Goal: Task Accomplishment & Management: Use online tool/utility

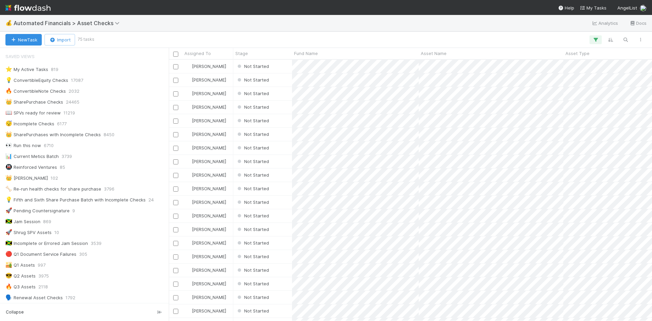
scroll to position [243, 0]
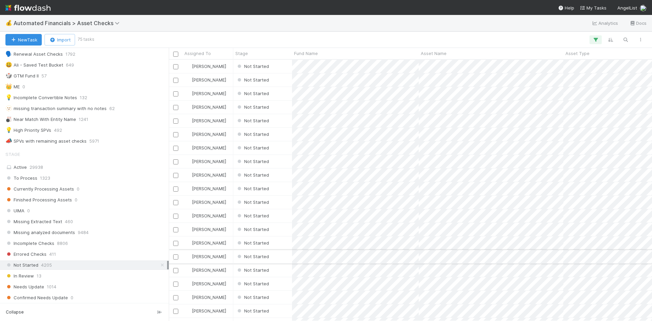
click at [285, 255] on div "Not Started" at bounding box center [262, 256] width 59 height 13
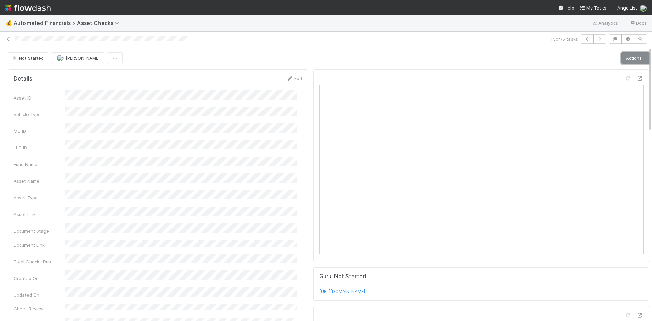
click at [625, 56] on link "Actions" at bounding box center [635, 58] width 28 height 12
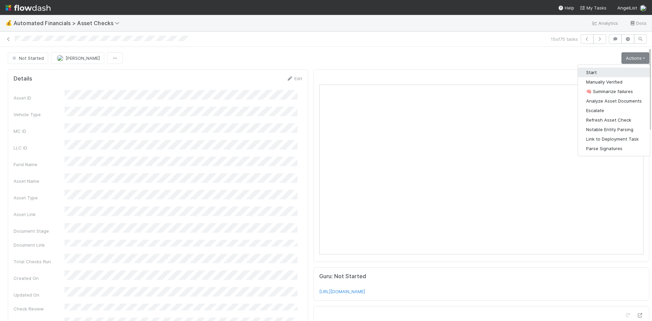
click at [601, 71] on button "Start" at bounding box center [614, 73] width 72 height 10
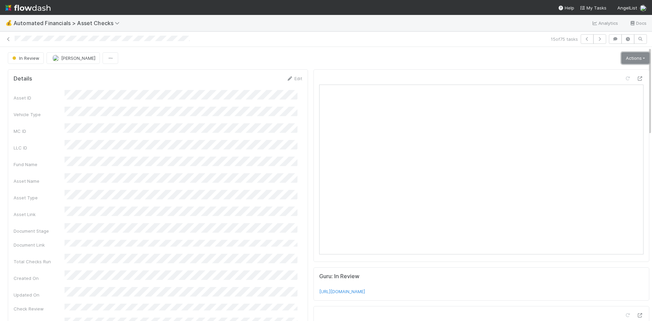
click at [622, 56] on link "Actions" at bounding box center [635, 58] width 28 height 12
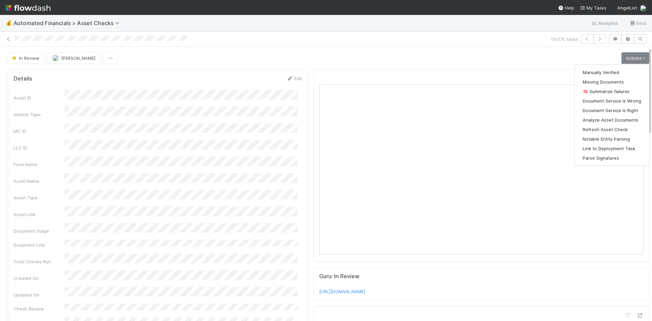
click at [454, 55] on div "In Review Meg Castanare Actions Manually Verified Missing Documents 🧠 Summarize…" at bounding box center [328, 58] width 641 height 12
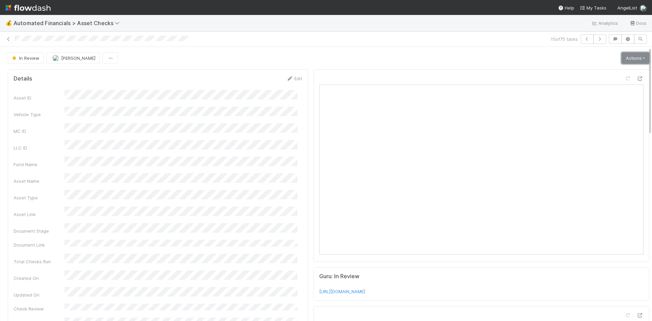
click at [621, 58] on link "Actions" at bounding box center [635, 58] width 28 height 12
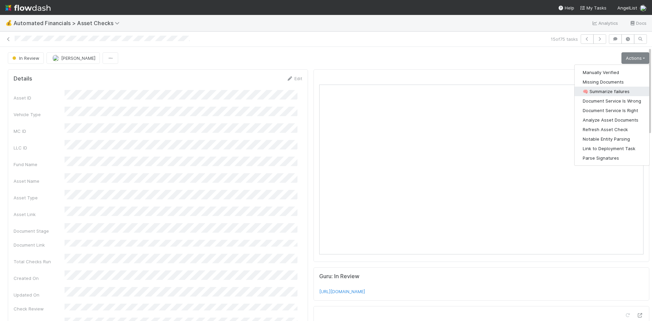
click at [598, 89] on button "🧠 Summarize failures" at bounding box center [611, 92] width 75 height 10
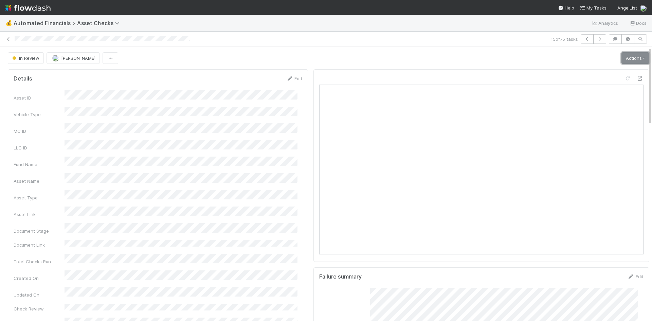
click at [630, 59] on link "Actions" at bounding box center [635, 58] width 28 height 12
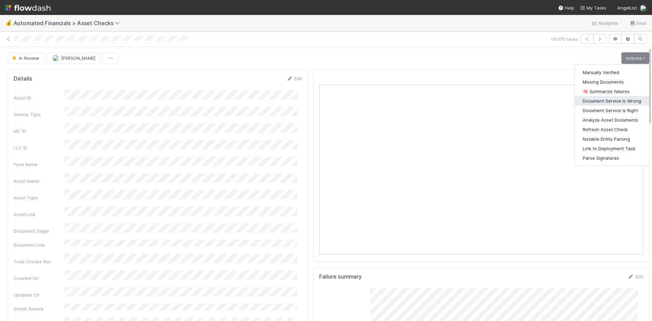
click at [621, 99] on button "Document Service Is Wrong" at bounding box center [611, 101] width 75 height 10
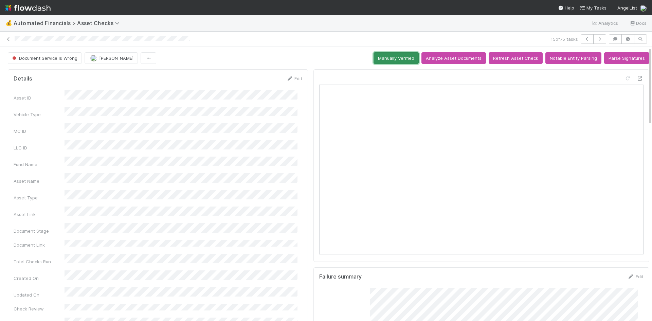
click at [394, 59] on button "Manually Verified" at bounding box center [395, 58] width 45 height 12
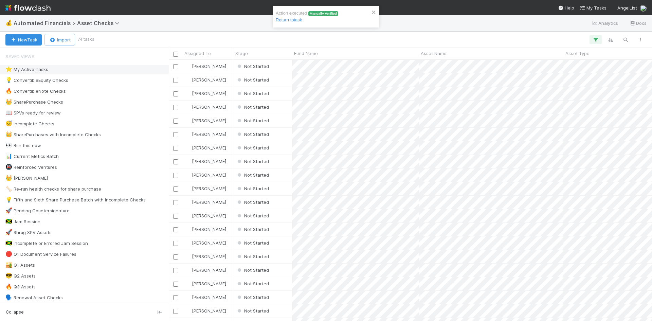
scroll to position [256, 478]
click at [281, 66] on div "Not Started" at bounding box center [262, 66] width 59 height 13
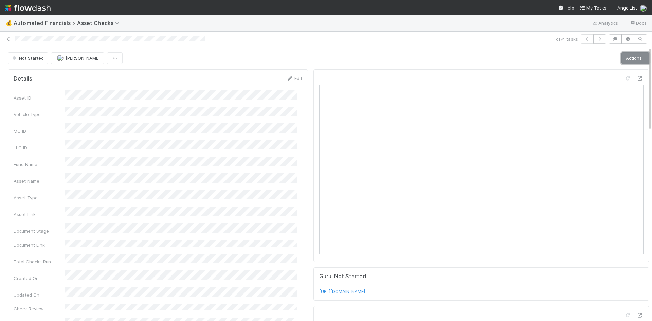
click at [628, 56] on link "Actions" at bounding box center [635, 58] width 28 height 12
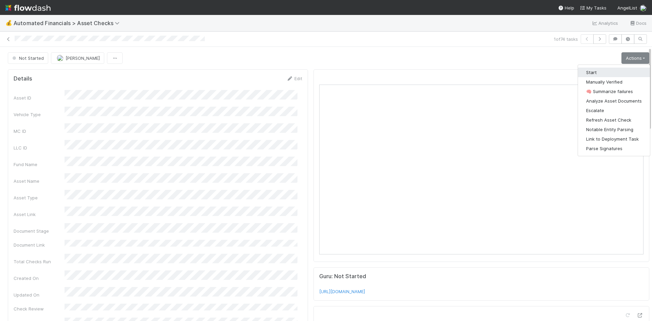
click at [608, 71] on button "Start" at bounding box center [614, 73] width 72 height 10
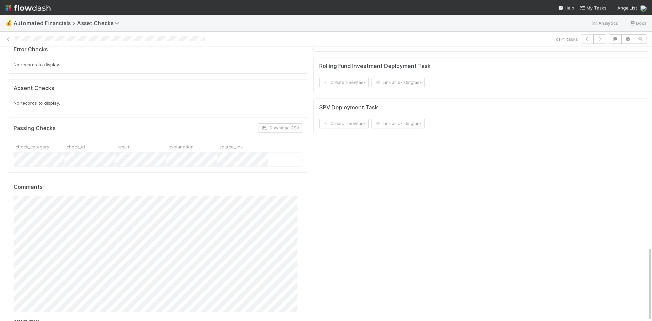
scroll to position [741, 0]
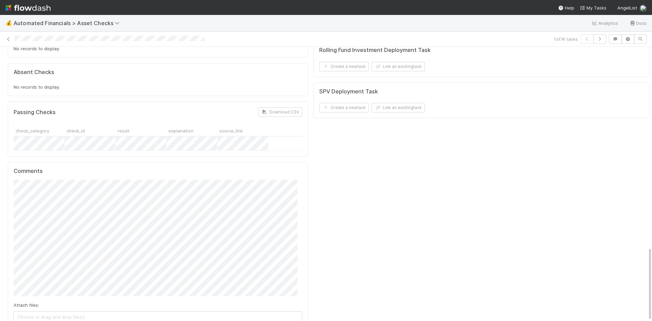
click at [77, 311] on span "Choose or drag and drop file(s)" at bounding box center [158, 316] width 288 height 11
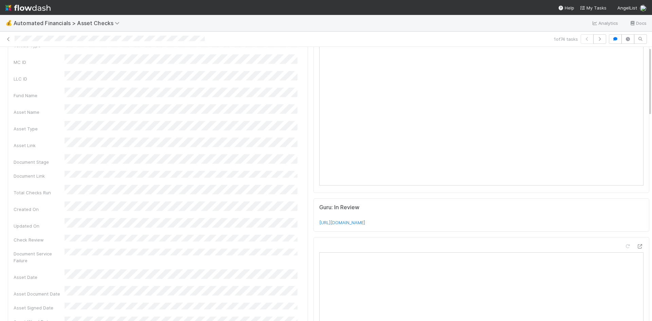
scroll to position [0, 0]
click at [621, 58] on link "Actions" at bounding box center [635, 58] width 28 height 12
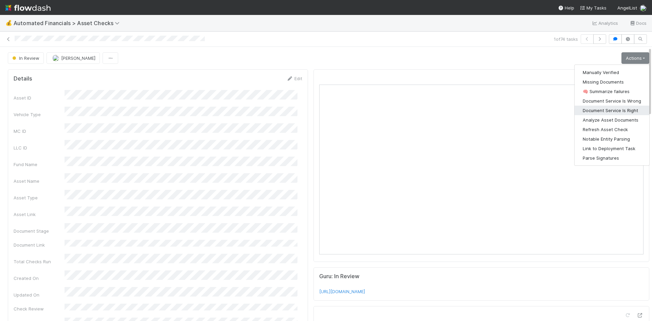
click at [609, 108] on button "Document Service Is Right" at bounding box center [611, 111] width 75 height 10
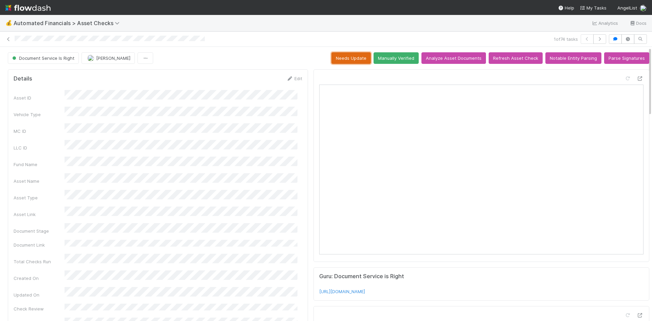
click at [348, 56] on button "Needs Update" at bounding box center [350, 58] width 39 height 12
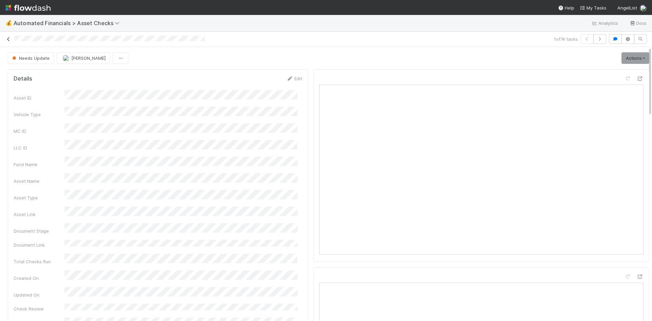
click at [8, 38] on icon at bounding box center [8, 39] width 7 height 4
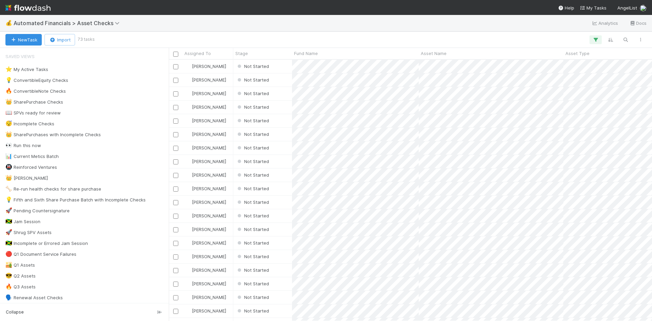
scroll to position [256, 478]
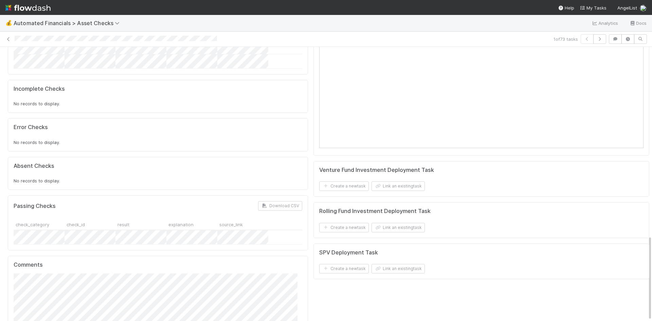
scroll to position [606, 0]
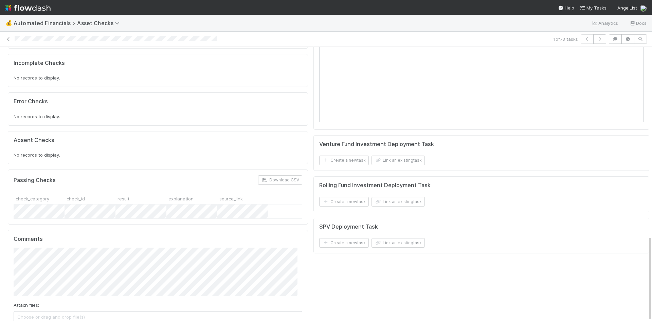
click at [130, 311] on span "Choose or drag and drop file(s)" at bounding box center [158, 316] width 288 height 11
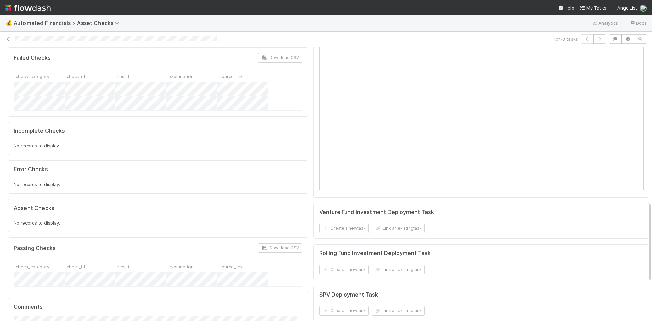
scroll to position [674, 0]
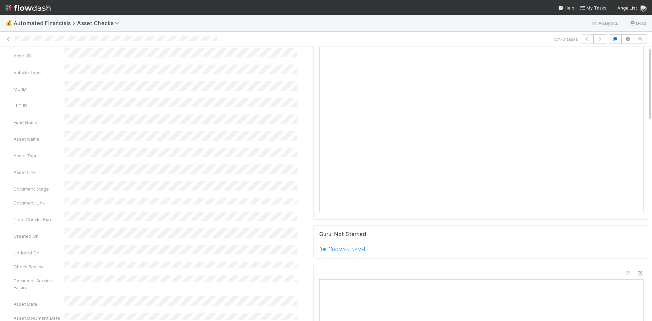
scroll to position [0, 0]
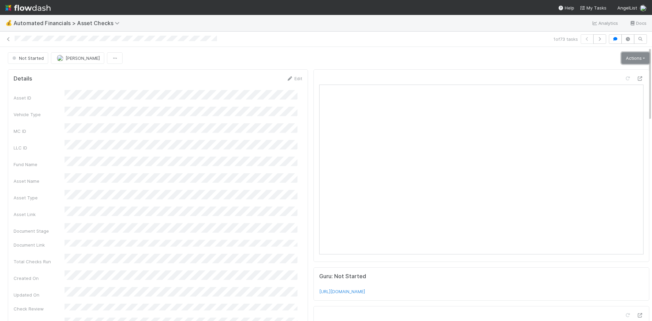
click at [621, 55] on link "Actions" at bounding box center [635, 58] width 28 height 12
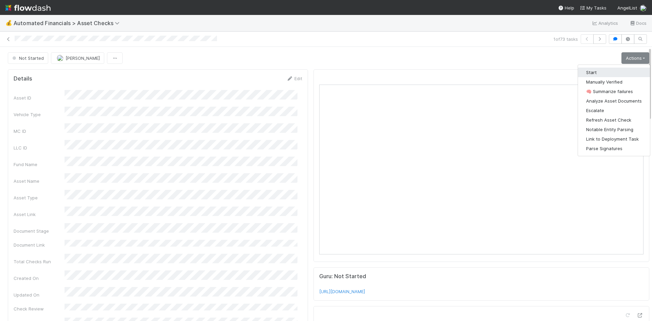
click at [599, 73] on button "Start" at bounding box center [614, 73] width 72 height 10
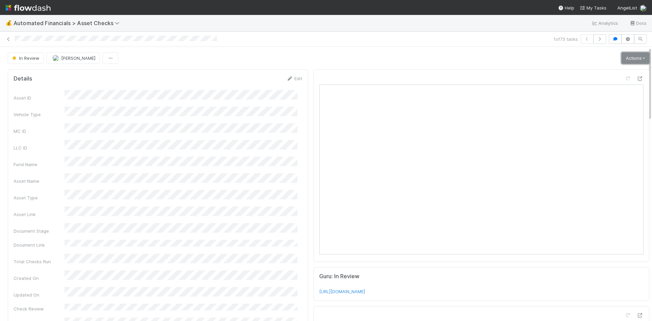
click at [622, 57] on link "Actions" at bounding box center [635, 58] width 28 height 12
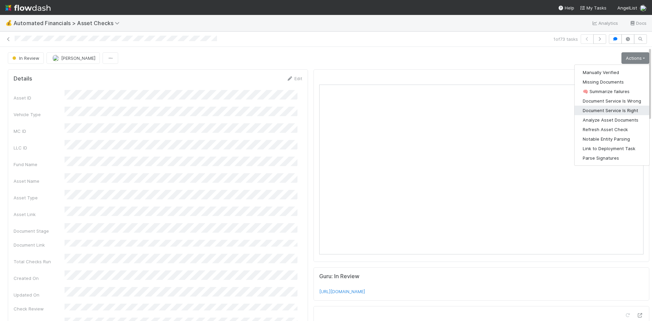
click at [618, 110] on button "Document Service Is Right" at bounding box center [611, 111] width 75 height 10
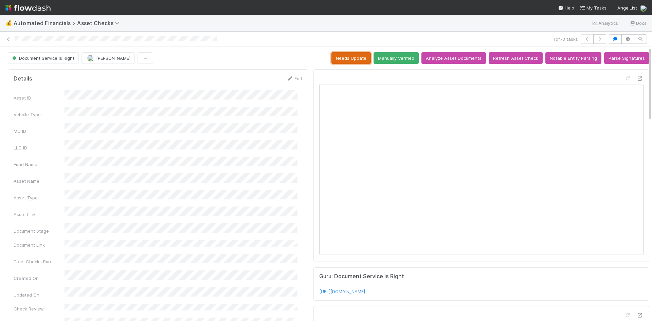
click at [356, 57] on button "Needs Update" at bounding box center [350, 58] width 39 height 12
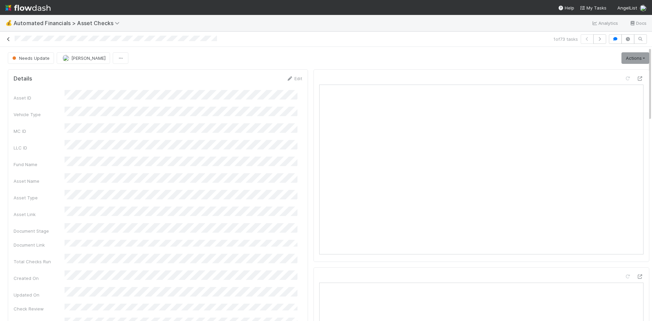
click at [9, 38] on icon at bounding box center [8, 39] width 7 height 4
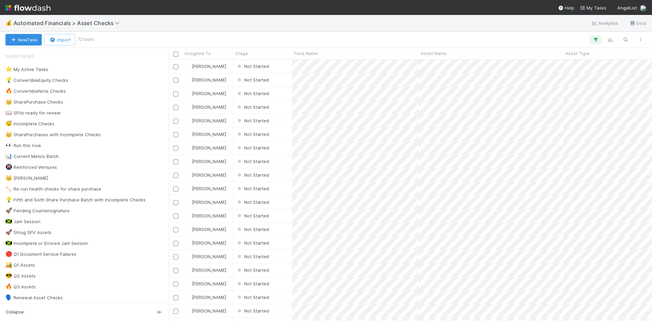
scroll to position [256, 478]
click at [283, 69] on div "Not Started" at bounding box center [262, 66] width 59 height 13
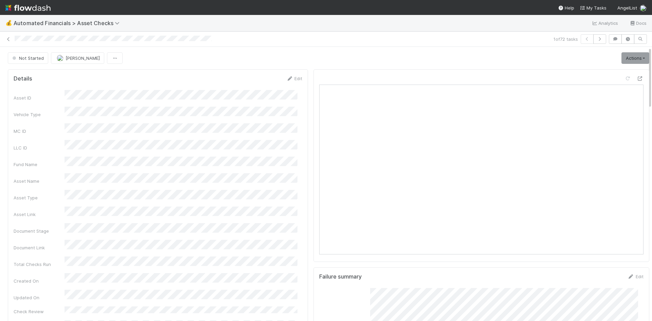
click at [627, 55] on link "Actions" at bounding box center [635, 58] width 28 height 12
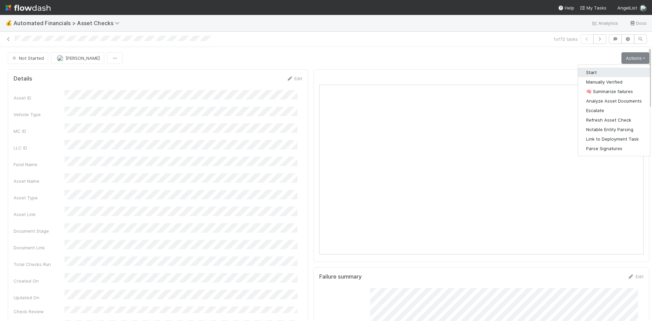
click at [591, 72] on button "Start" at bounding box center [614, 73] width 72 height 10
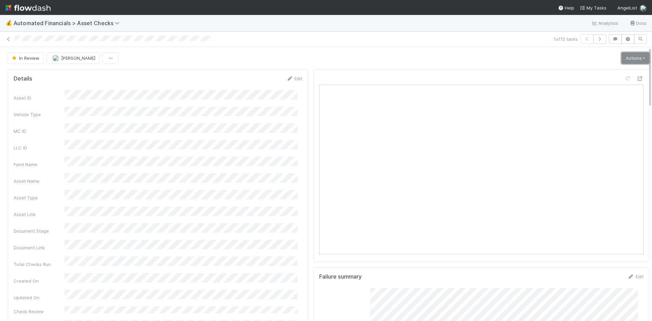
click at [628, 57] on link "Actions" at bounding box center [635, 58] width 28 height 12
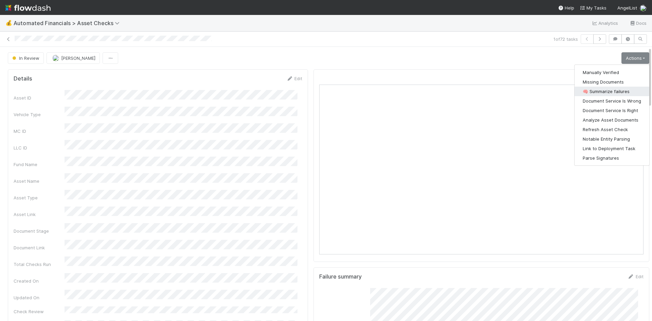
click at [613, 90] on button "🧠 Summarize failures" at bounding box center [611, 92] width 75 height 10
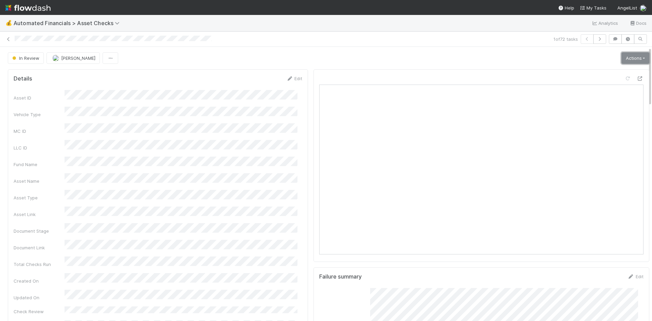
click at [624, 58] on link "Actions" at bounding box center [635, 58] width 28 height 12
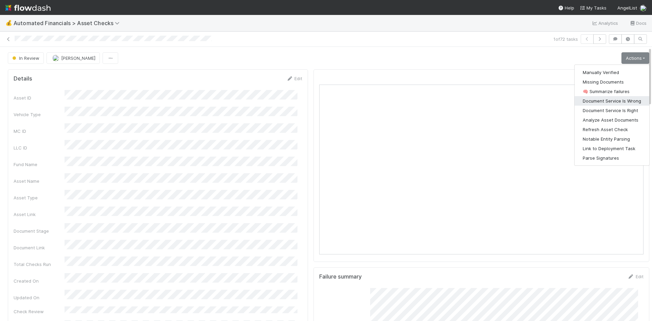
click at [610, 100] on button "Document Service Is Wrong" at bounding box center [611, 101] width 75 height 10
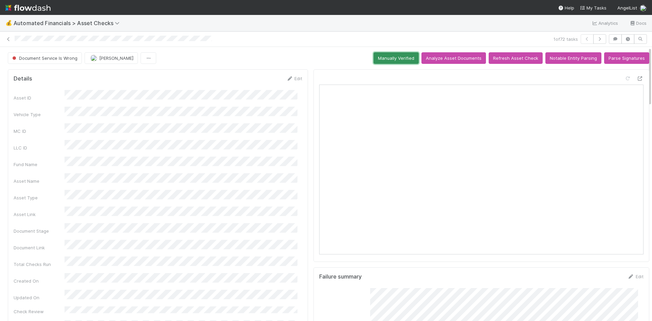
click at [391, 56] on button "Manually Verified" at bounding box center [395, 58] width 45 height 12
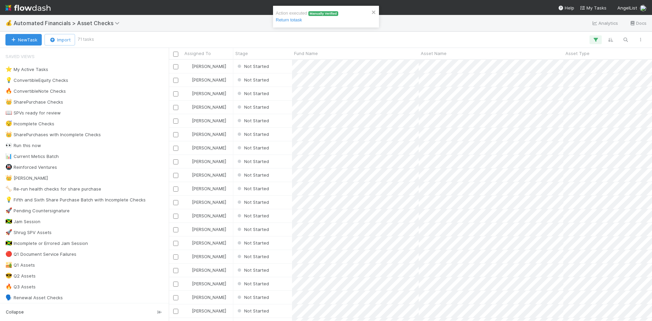
scroll to position [5, 5]
click at [282, 65] on div "Not Started" at bounding box center [262, 66] width 59 height 13
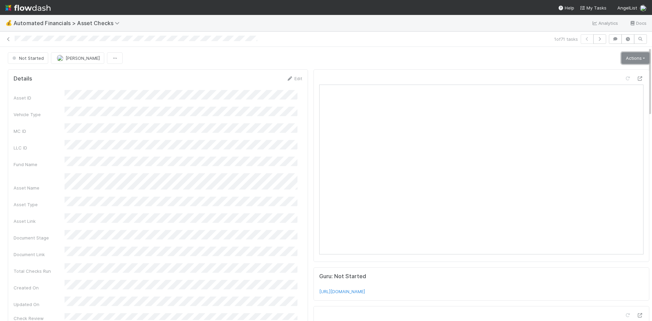
click at [625, 59] on link "Actions" at bounding box center [635, 58] width 28 height 12
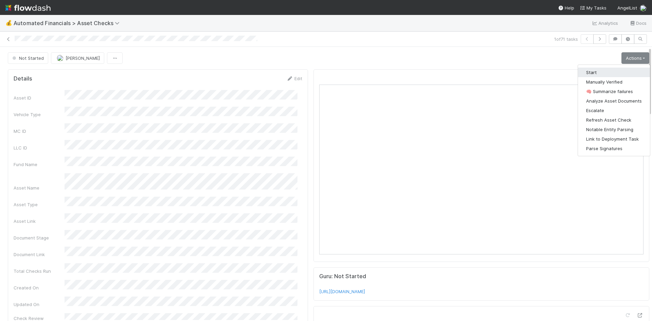
click at [608, 75] on button "Start" at bounding box center [614, 73] width 72 height 10
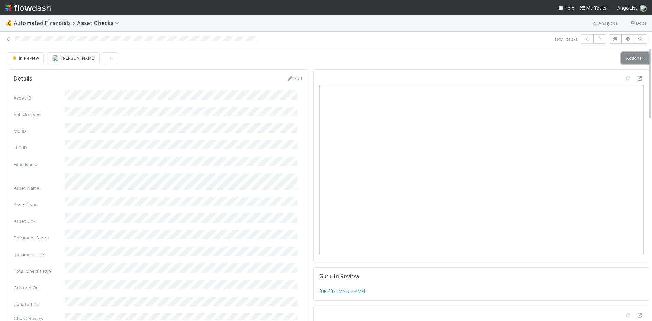
click at [624, 60] on link "Actions" at bounding box center [635, 58] width 28 height 12
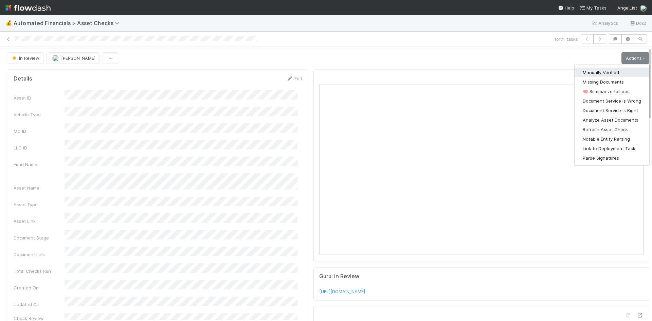
click at [603, 73] on button "Manually Verified" at bounding box center [611, 73] width 75 height 10
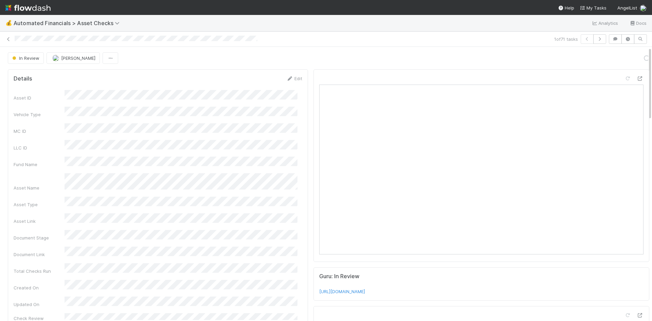
scroll to position [136, 0]
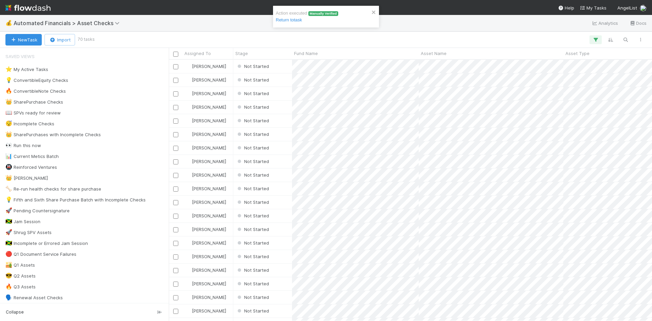
scroll to position [256, 478]
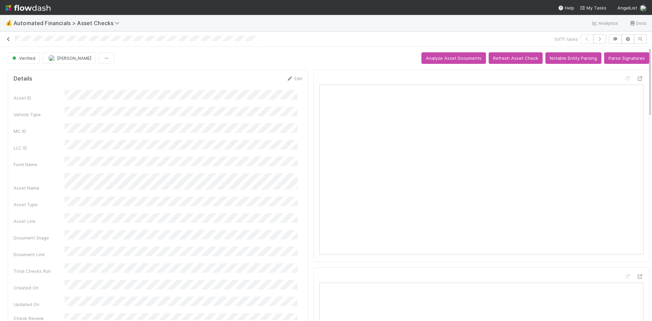
click at [7, 37] on icon at bounding box center [8, 39] width 7 height 4
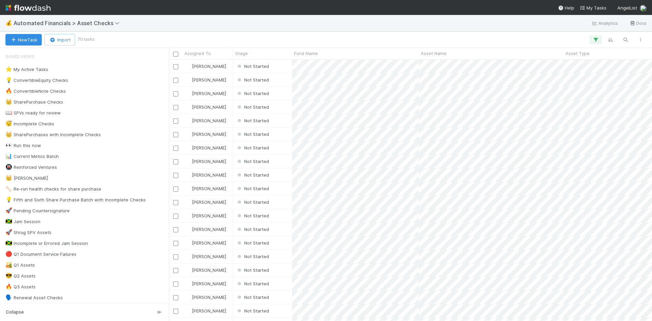
scroll to position [5, 5]
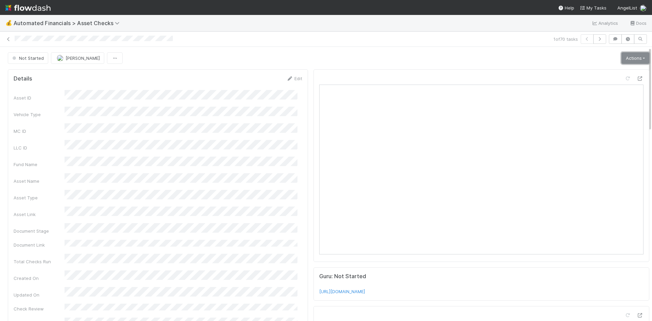
click at [627, 58] on link "Actions" at bounding box center [635, 58] width 28 height 12
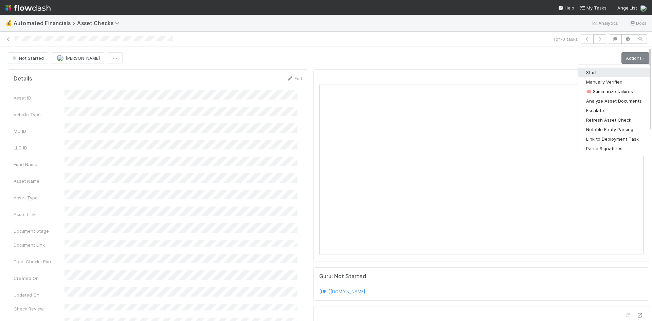
click at [603, 71] on button "Start" at bounding box center [614, 73] width 72 height 10
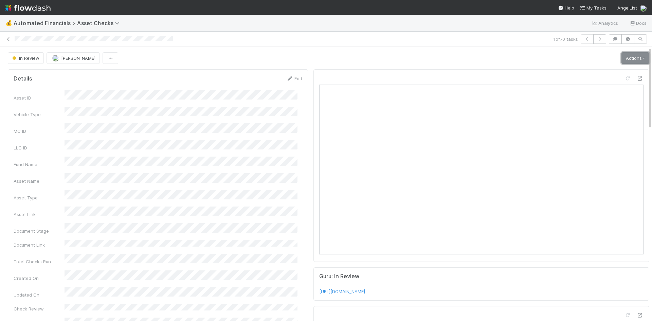
click at [626, 58] on link "Actions" at bounding box center [635, 58] width 28 height 12
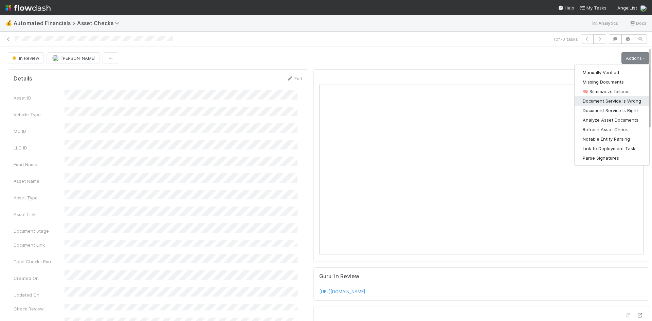
click at [623, 99] on button "Document Service Is Wrong" at bounding box center [611, 101] width 75 height 10
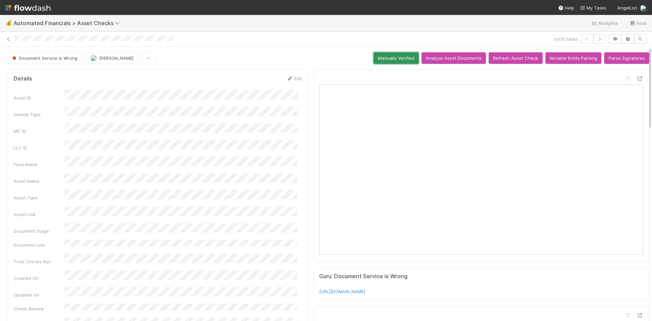
click at [397, 56] on button "Manually Verified" at bounding box center [395, 58] width 45 height 12
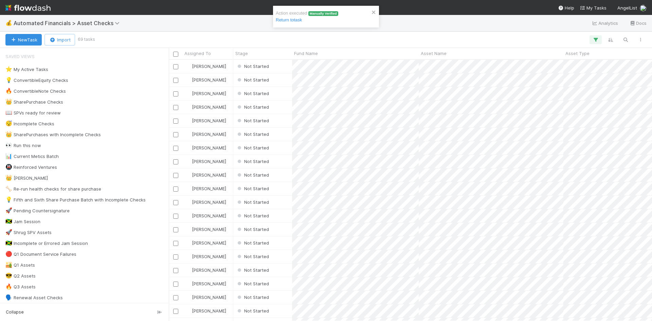
scroll to position [256, 478]
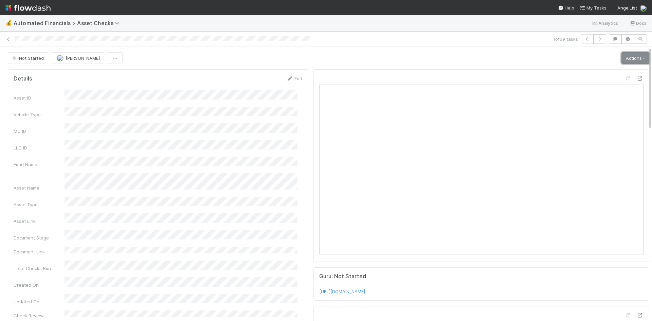
click at [624, 56] on link "Actions" at bounding box center [635, 58] width 28 height 12
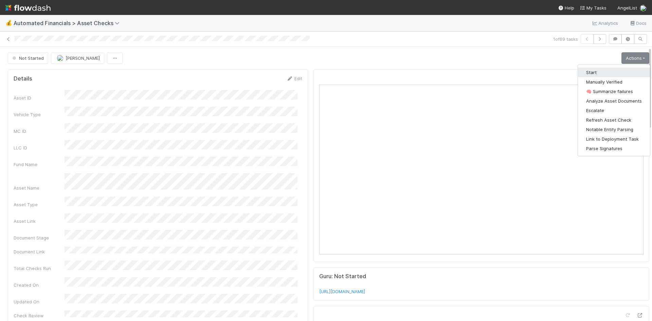
click at [604, 70] on button "Start" at bounding box center [614, 73] width 72 height 10
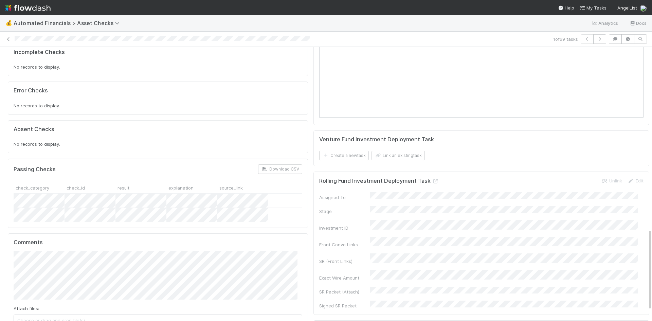
scroll to position [646, 0]
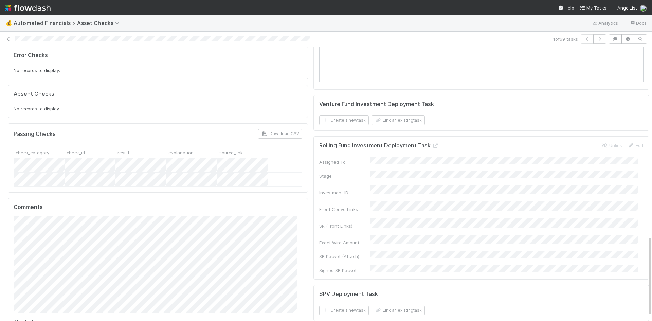
drag, startPoint x: 45, startPoint y: 309, endPoint x: 245, endPoint y: 280, distance: 201.8
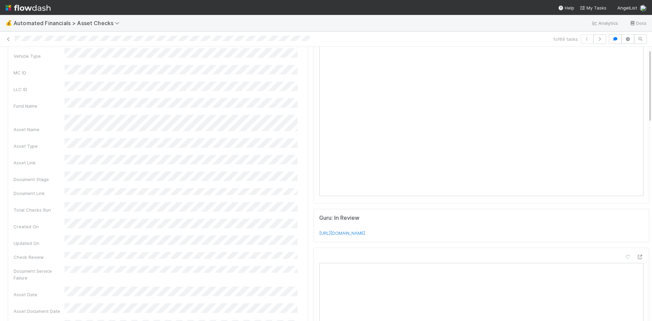
scroll to position [0, 0]
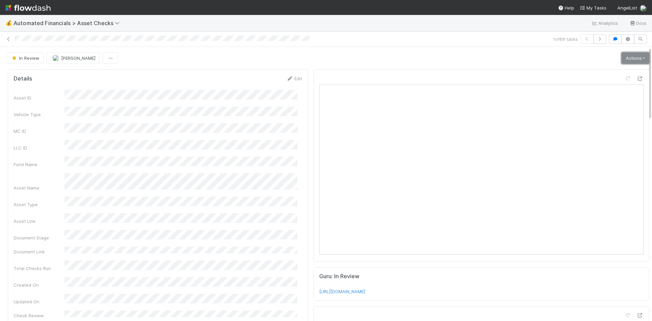
click at [622, 57] on link "Actions" at bounding box center [635, 58] width 28 height 12
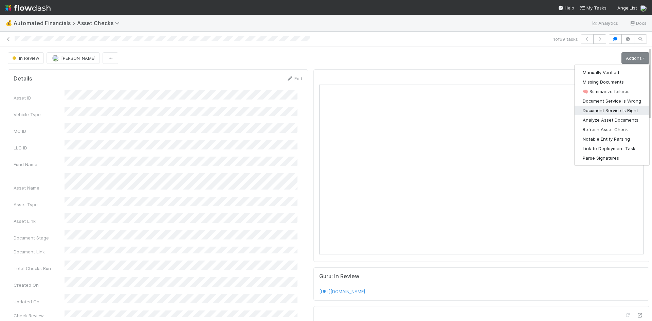
click at [613, 114] on button "Document Service Is Right" at bounding box center [611, 111] width 75 height 10
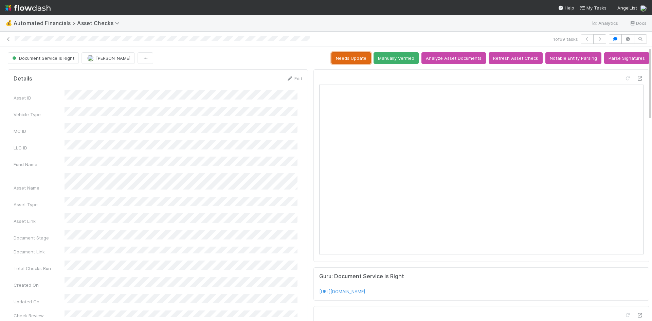
click at [346, 56] on button "Needs Update" at bounding box center [350, 58] width 39 height 12
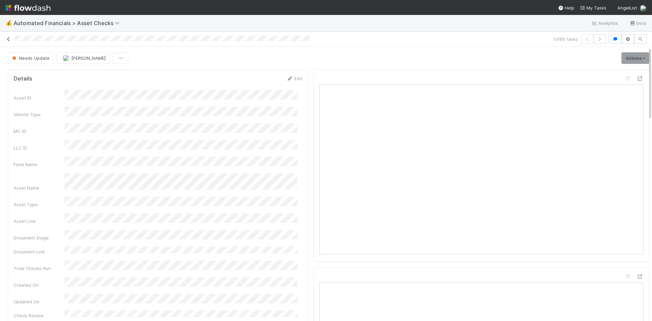
click at [7, 38] on icon at bounding box center [8, 39] width 7 height 4
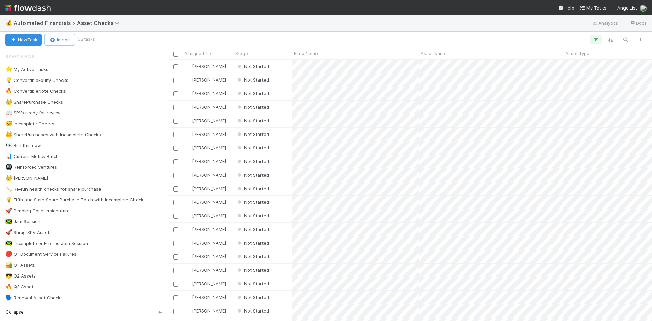
scroll to position [256, 478]
click at [284, 68] on div "Not Started" at bounding box center [262, 66] width 59 height 13
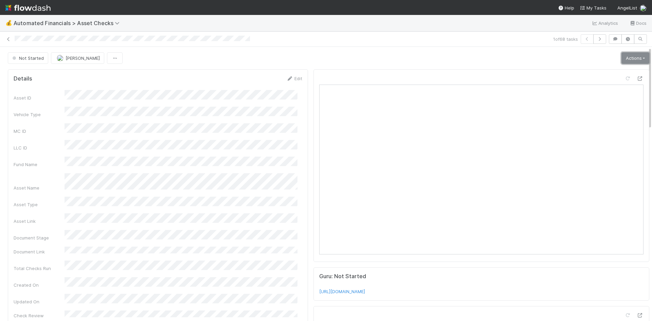
click at [621, 57] on link "Actions" at bounding box center [635, 58] width 28 height 12
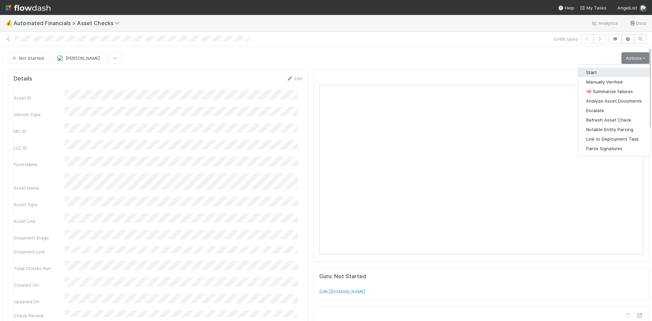
click at [610, 69] on button "Start" at bounding box center [614, 73] width 72 height 10
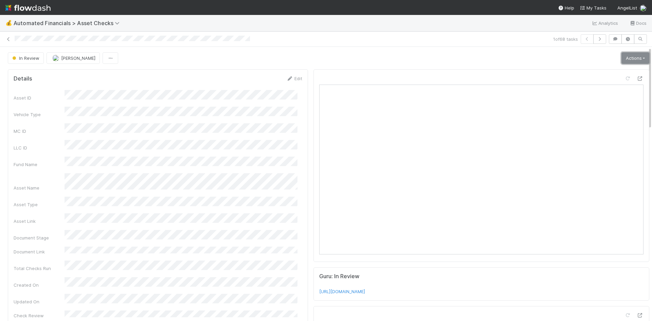
click at [630, 58] on link "Actions" at bounding box center [635, 58] width 28 height 12
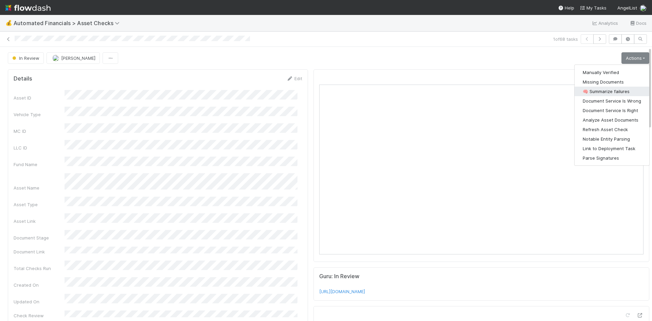
click at [616, 90] on button "🧠 Summarize failures" at bounding box center [611, 92] width 75 height 10
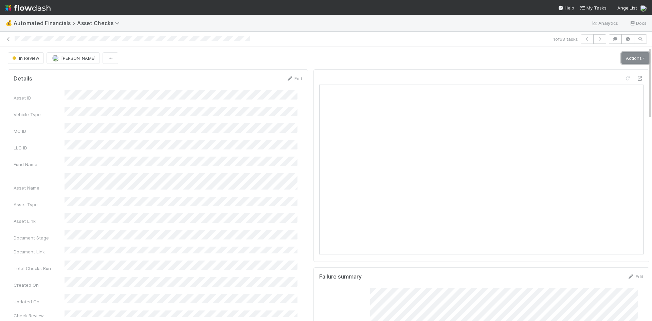
click at [621, 53] on link "Actions" at bounding box center [635, 58] width 28 height 12
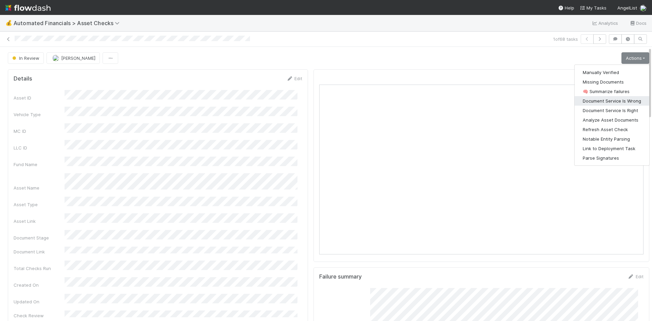
click at [611, 103] on button "Document Service Is Wrong" at bounding box center [611, 101] width 75 height 10
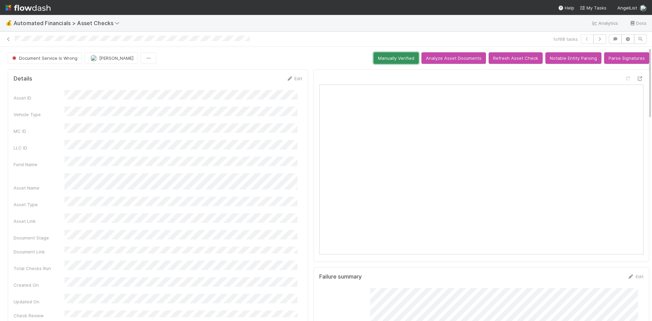
click at [376, 55] on button "Manually Verified" at bounding box center [395, 58] width 45 height 12
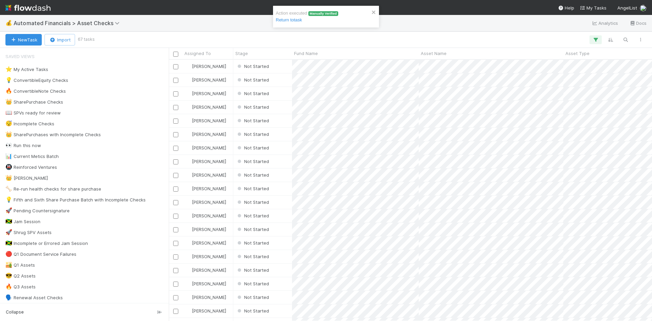
scroll to position [5, 5]
click at [280, 68] on div "Not Started" at bounding box center [262, 66] width 59 height 13
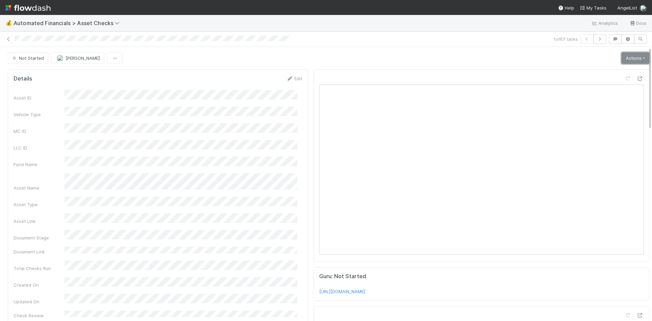
click at [625, 56] on link "Actions" at bounding box center [635, 58] width 28 height 12
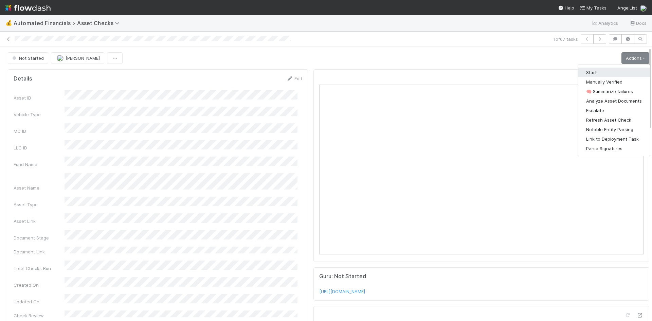
click at [606, 71] on button "Start" at bounding box center [614, 73] width 72 height 10
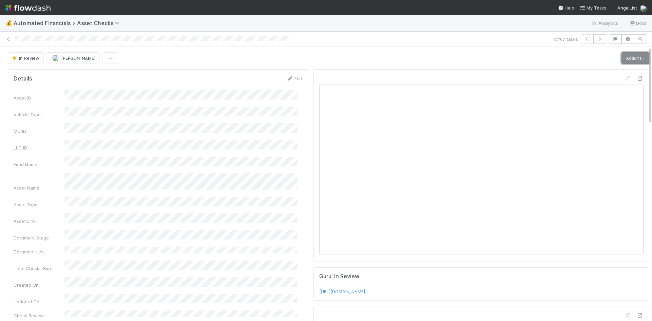
click at [629, 55] on link "Actions" at bounding box center [635, 58] width 28 height 12
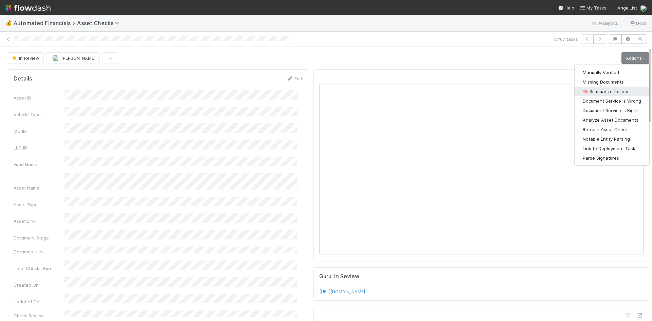
click at [618, 92] on button "🧠 Summarize failures" at bounding box center [611, 92] width 75 height 10
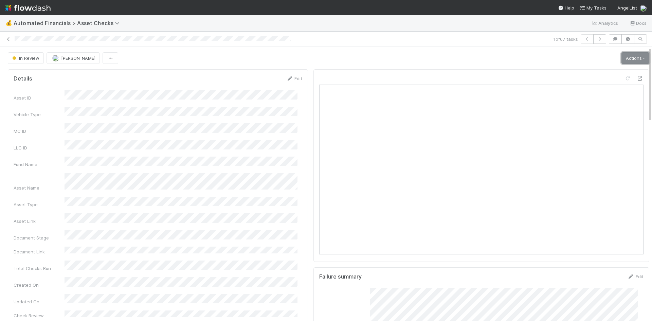
click at [628, 55] on link "Actions" at bounding box center [635, 58] width 28 height 12
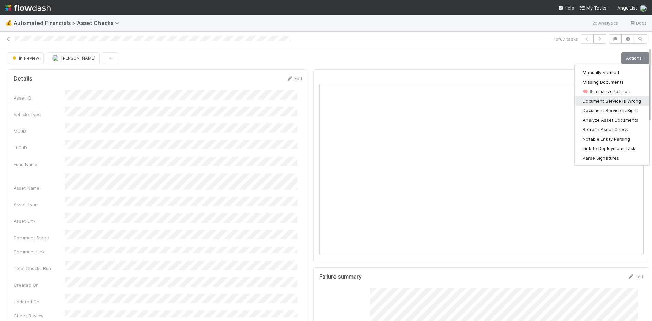
click at [616, 98] on button "Document Service Is Wrong" at bounding box center [611, 101] width 75 height 10
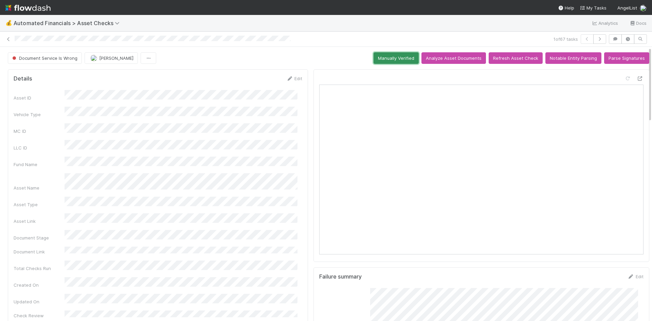
click at [398, 60] on button "Manually Verified" at bounding box center [395, 58] width 45 height 12
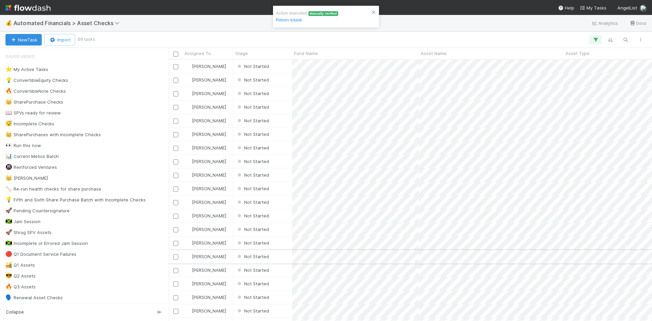
scroll to position [5, 5]
click at [213, 35] on div at bounding box center [371, 39] width 554 height 9
click at [287, 68] on div "Not Started" at bounding box center [262, 66] width 59 height 13
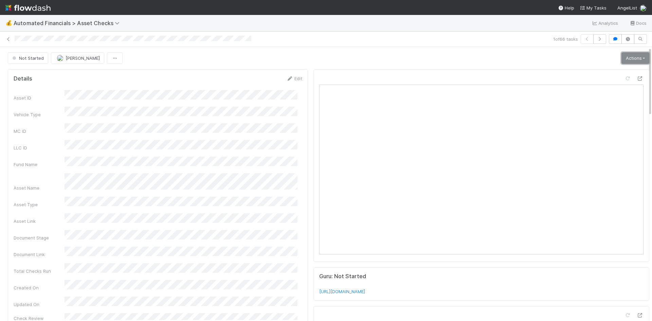
click at [621, 56] on link "Actions" at bounding box center [635, 58] width 28 height 12
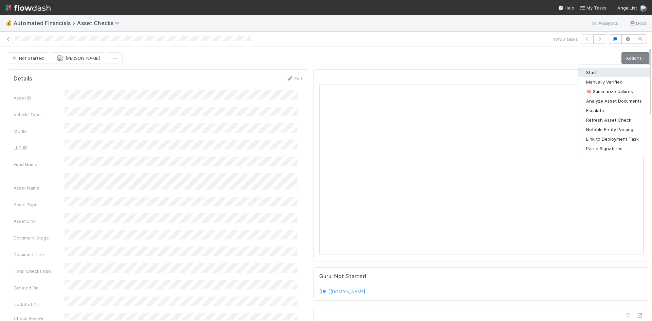
click at [604, 69] on button "Start" at bounding box center [614, 73] width 72 height 10
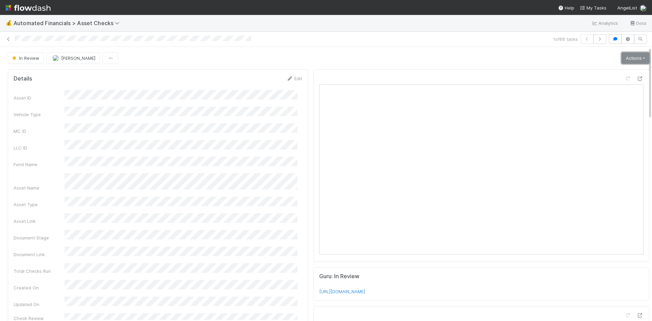
click at [623, 57] on link "Actions" at bounding box center [635, 58] width 28 height 12
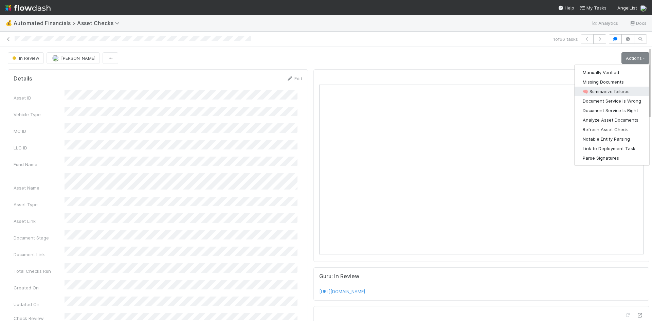
click at [615, 87] on button "🧠 Summarize failures" at bounding box center [611, 92] width 75 height 10
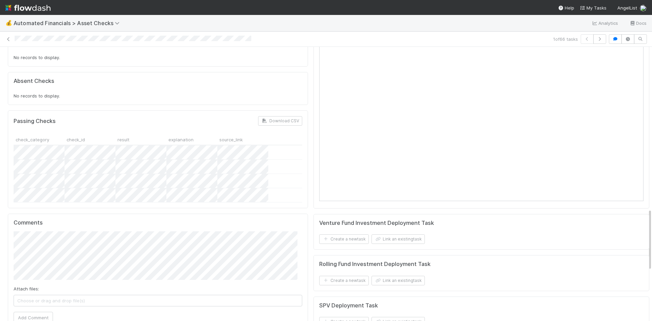
scroll to position [780, 0]
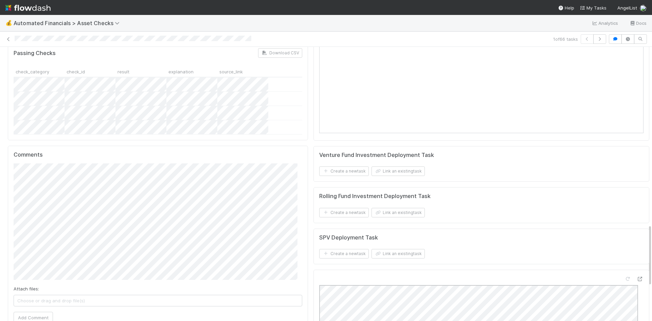
click at [107, 295] on span "Choose or drag and drop file(s)" at bounding box center [158, 300] width 288 height 11
click at [44, 312] on button "Add Comment" at bounding box center [31, 318] width 39 height 12
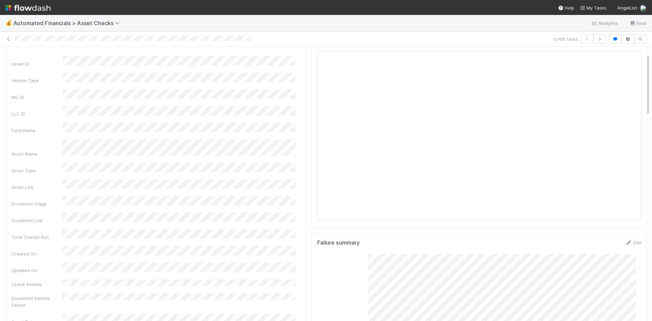
scroll to position [0, 0]
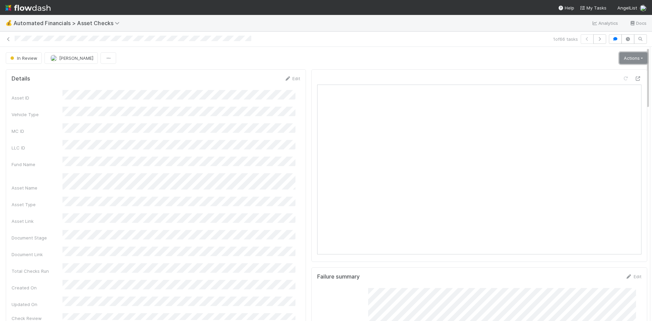
click at [626, 56] on link "Actions" at bounding box center [633, 58] width 28 height 12
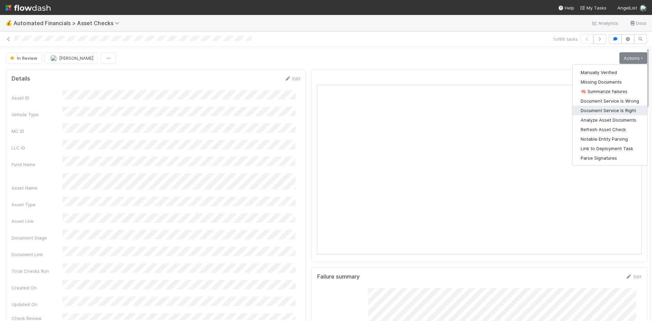
click at [605, 108] on button "Document Service Is Right" at bounding box center [609, 111] width 75 height 10
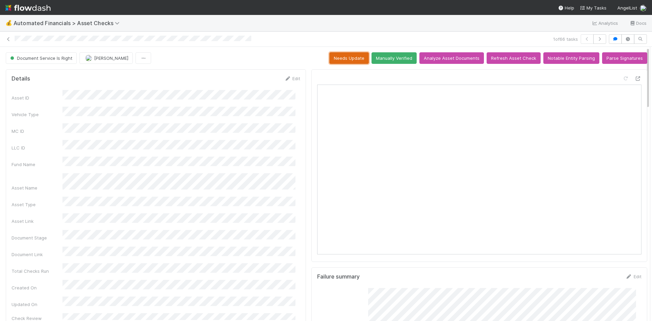
click at [349, 57] on button "Needs Update" at bounding box center [348, 58] width 39 height 12
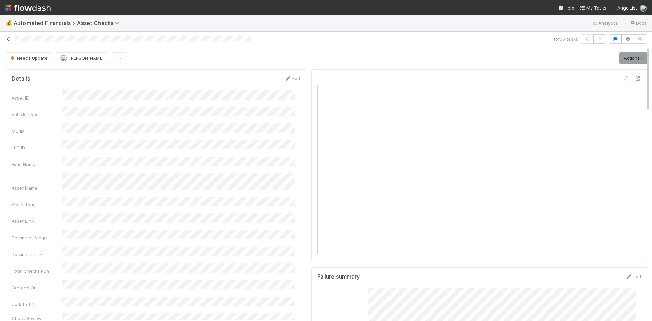
click at [8, 39] on icon at bounding box center [8, 39] width 7 height 4
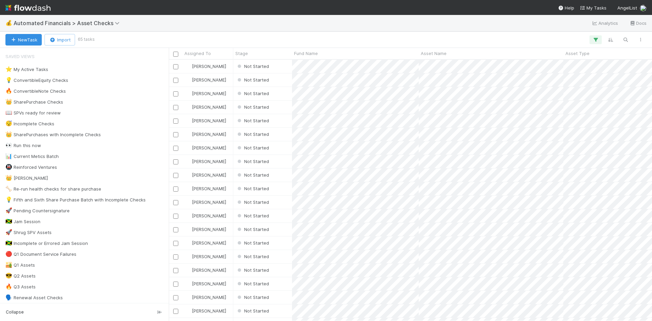
scroll to position [256, 478]
click at [274, 65] on div "Not Started" at bounding box center [262, 66] width 59 height 13
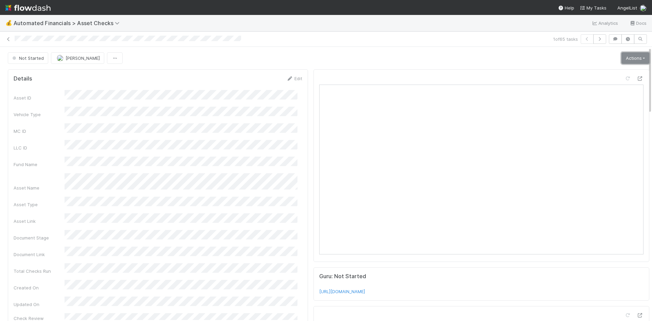
click at [626, 56] on link "Actions" at bounding box center [635, 58] width 28 height 12
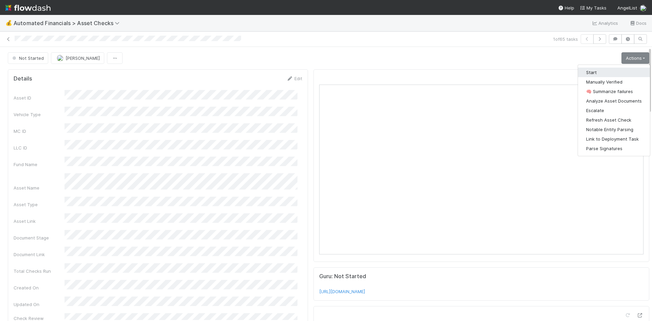
click at [599, 68] on button "Start" at bounding box center [614, 73] width 72 height 10
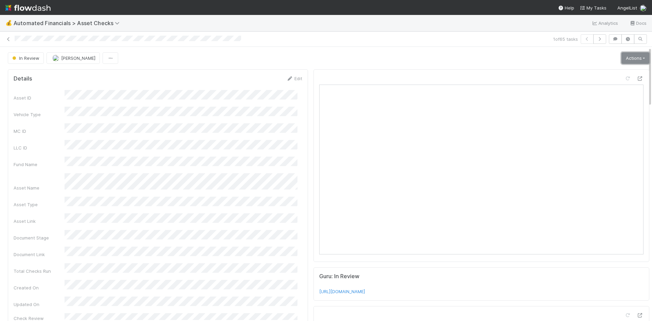
click at [631, 58] on link "Actions" at bounding box center [635, 58] width 28 height 12
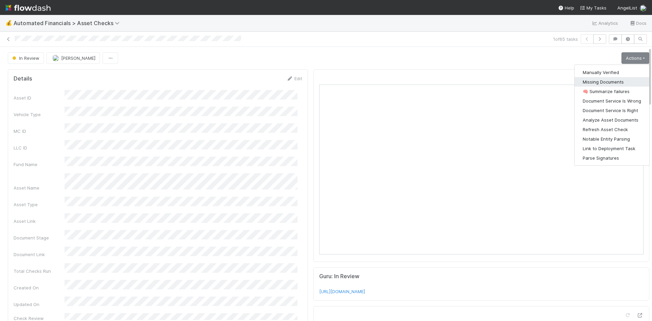
click at [601, 83] on button "Missing Documents" at bounding box center [611, 82] width 75 height 10
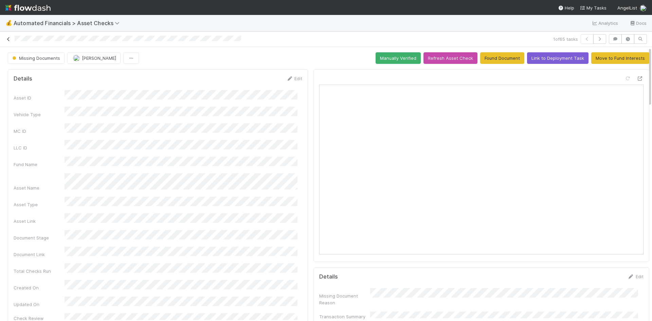
click at [10, 40] on icon at bounding box center [8, 39] width 7 height 4
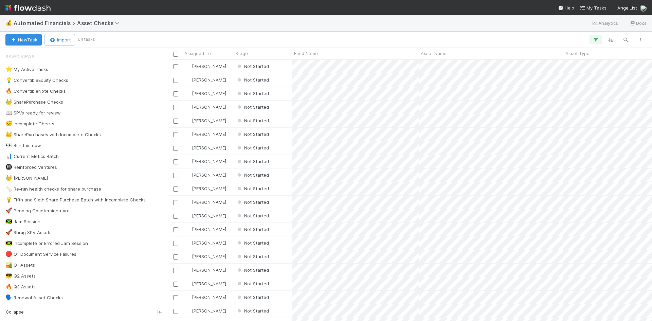
scroll to position [256, 478]
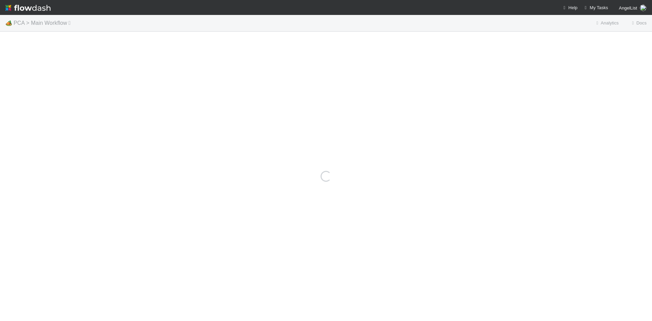
click at [39, 23] on span "PCA > Main Workflow" at bounding box center [45, 23] width 63 height 6
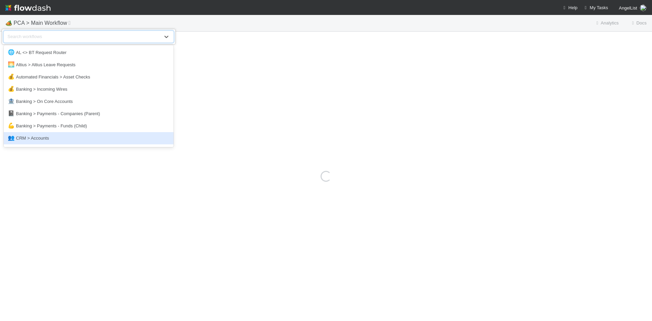
click at [43, 135] on div "👥 CRM > Accounts" at bounding box center [89, 138] width 162 height 7
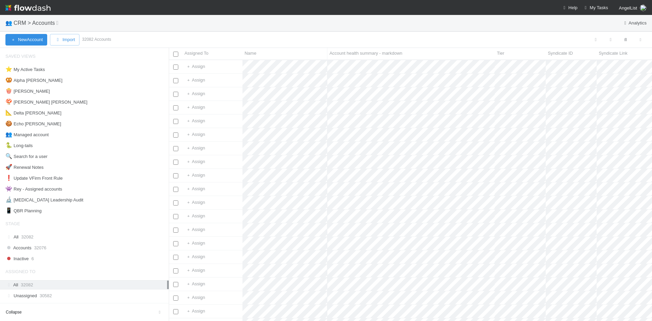
scroll to position [256, 478]
drag, startPoint x: 52, startPoint y: 237, endPoint x: 130, endPoint y: 201, distance: 86.5
click at [52, 237] on div "All 32082" at bounding box center [86, 236] width 162 height 8
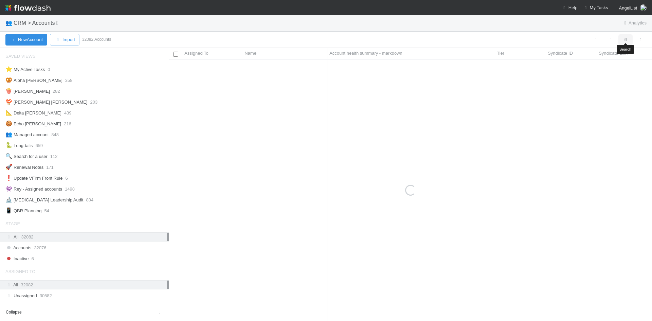
click at [626, 41] on icon "button" at bounding box center [625, 40] width 7 height 6
type input "z"
type input "michael tefula"
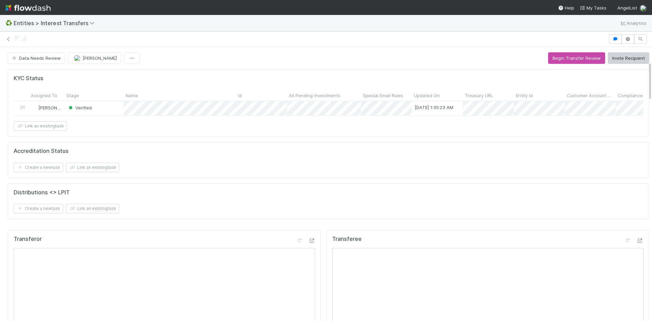
scroll to position [133, 301]
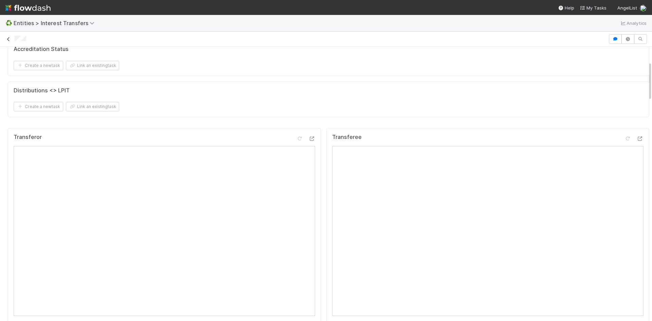
click at [8, 37] on icon at bounding box center [8, 39] width 7 height 4
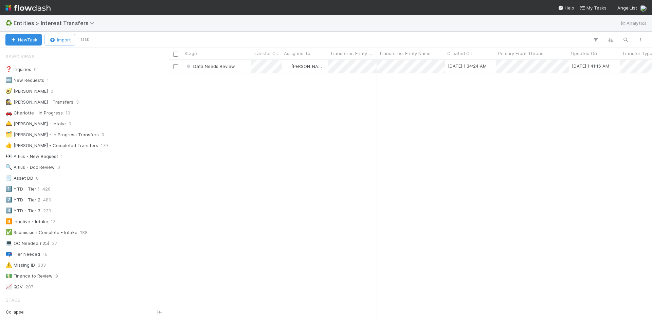
scroll to position [5, 5]
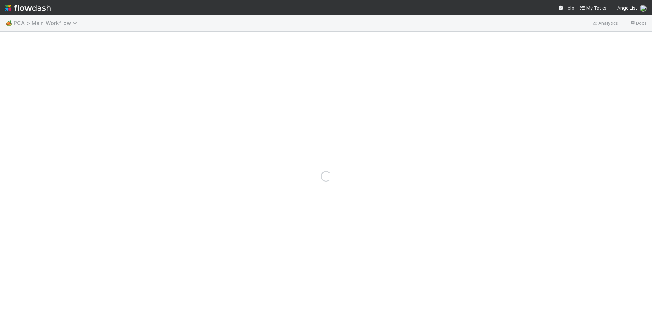
click at [50, 25] on span "PCA > Main Workflow" at bounding box center [47, 23] width 67 height 7
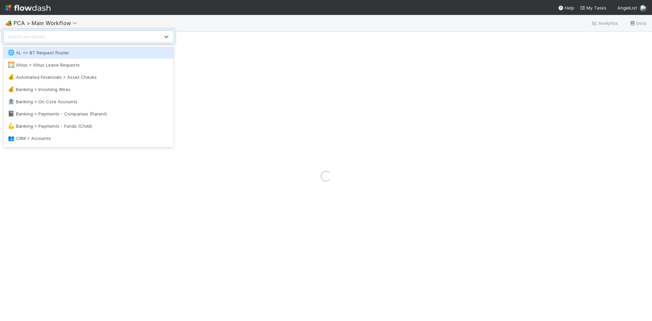
click at [239, 25] on div "option AL <> BT Request Router focused, 1 of 51. 51 results available. Use Up a…" at bounding box center [326, 160] width 652 height 321
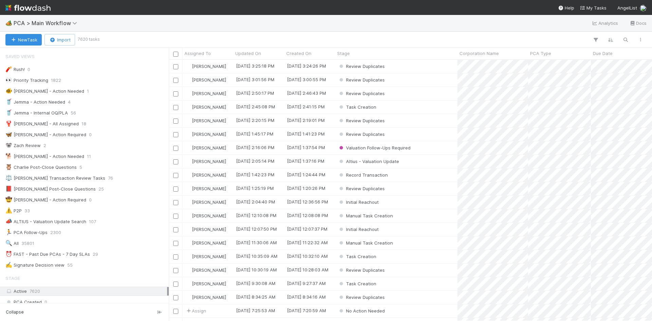
scroll to position [256, 478]
click at [52, 21] on span "PCA > Main Workflow" at bounding box center [47, 23] width 67 height 7
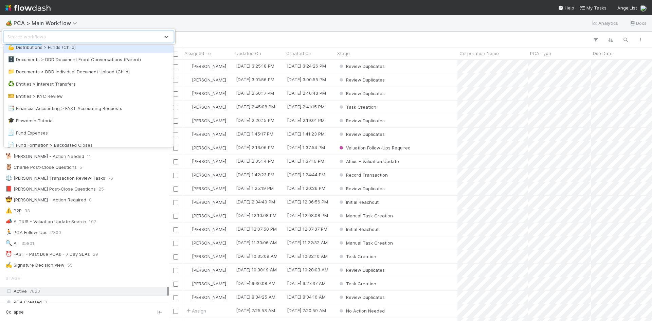
scroll to position [238, 0]
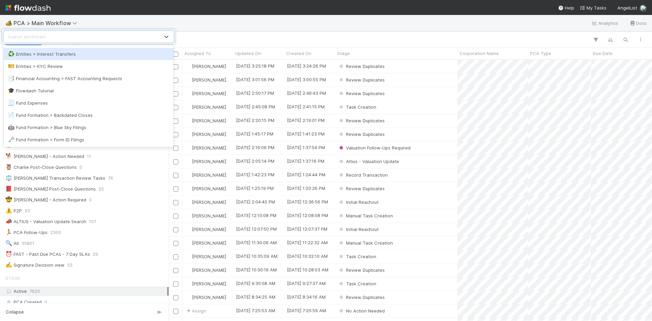
click at [88, 56] on div "♻️ Entities > Interest Transfers" at bounding box center [89, 54] width 162 height 7
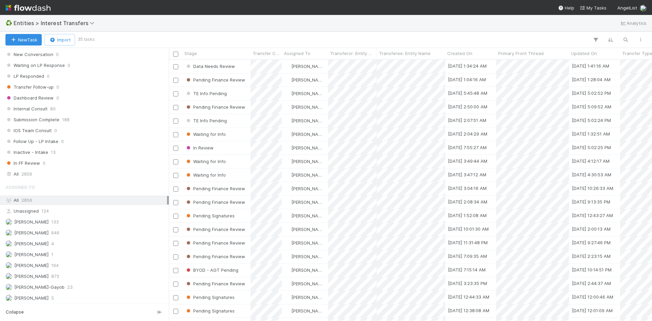
scroll to position [748, 0]
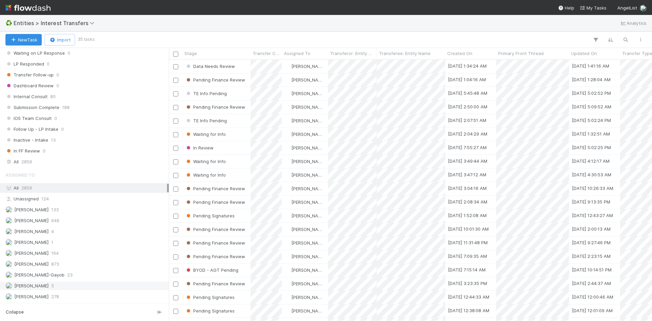
click at [84, 282] on div "Meg Castanare 5" at bounding box center [86, 285] width 162 height 8
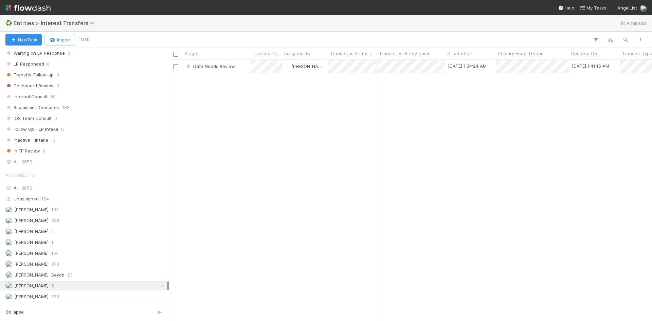
scroll to position [256, 478]
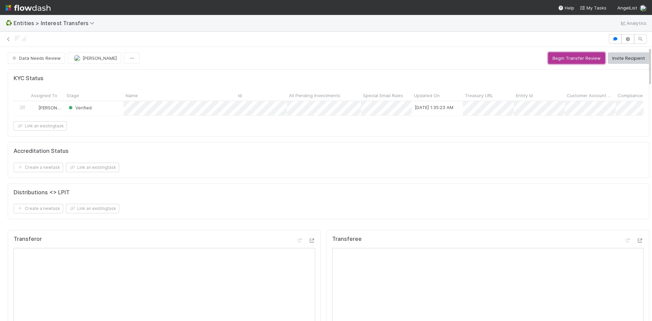
click at [569, 57] on button "Begin Transfer Review" at bounding box center [576, 58] width 57 height 12
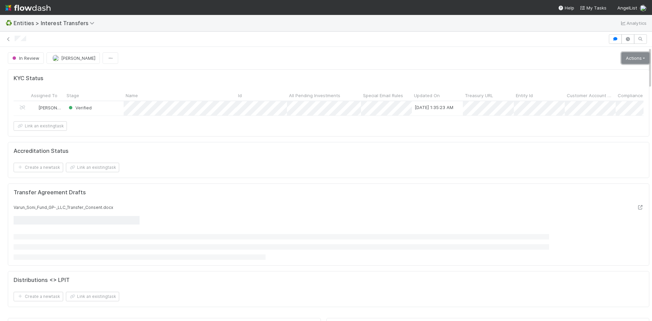
click at [622, 57] on link "Actions" at bounding box center [635, 58] width 28 height 12
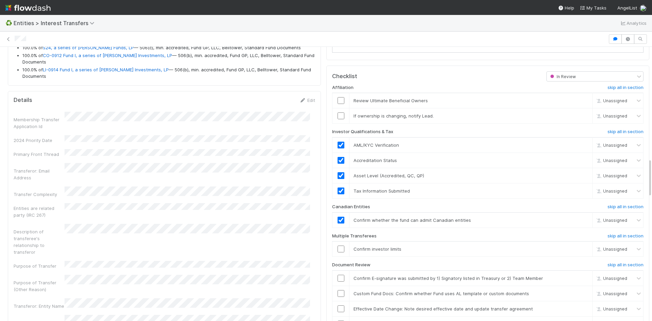
scroll to position [645, 0]
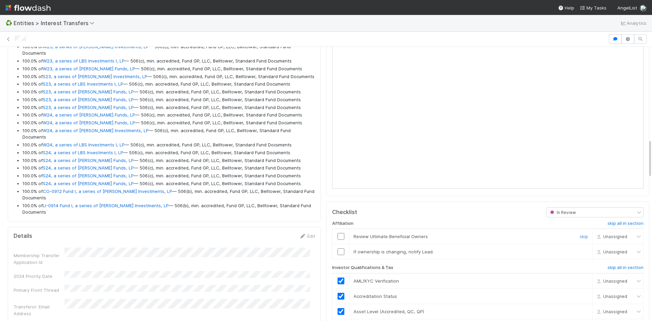
click at [337, 240] on input "checkbox" at bounding box center [340, 236] width 7 height 7
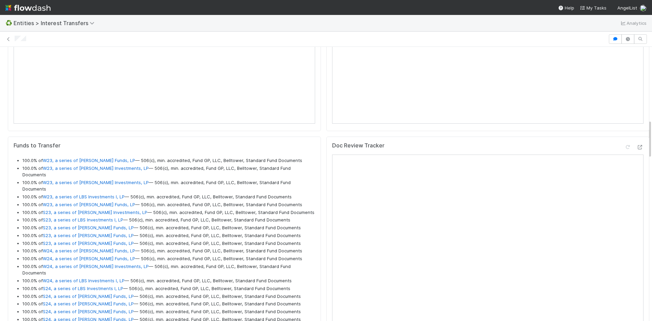
scroll to position [611, 0]
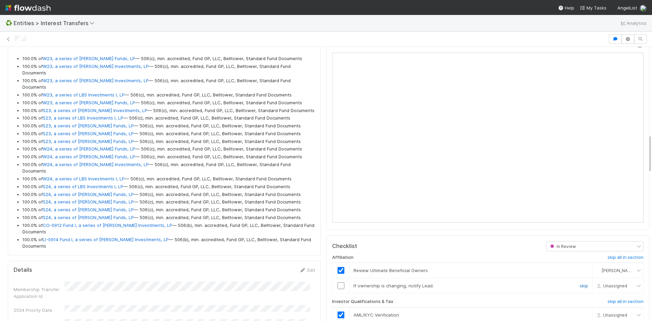
click at [579, 288] on link "skip" at bounding box center [583, 285] width 8 height 5
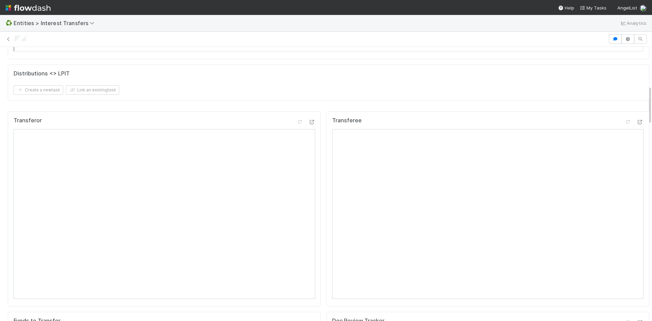
scroll to position [271, 0]
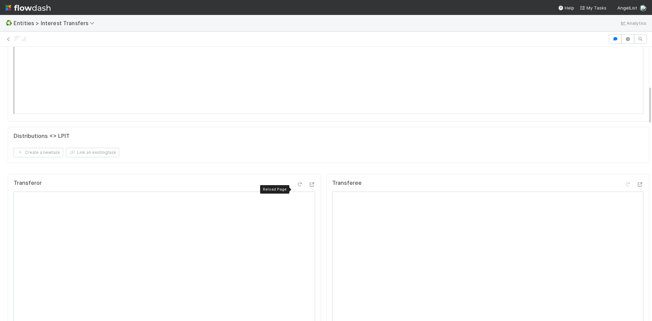
click at [296, 187] on icon at bounding box center [299, 184] width 7 height 4
click at [624, 187] on icon at bounding box center [627, 184] width 7 height 4
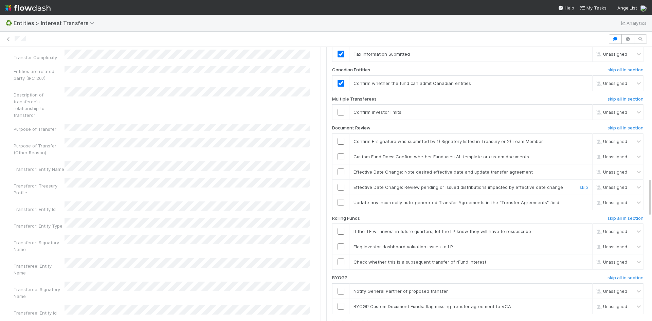
scroll to position [916, 0]
click at [579, 116] on link "skip" at bounding box center [583, 112] width 8 height 5
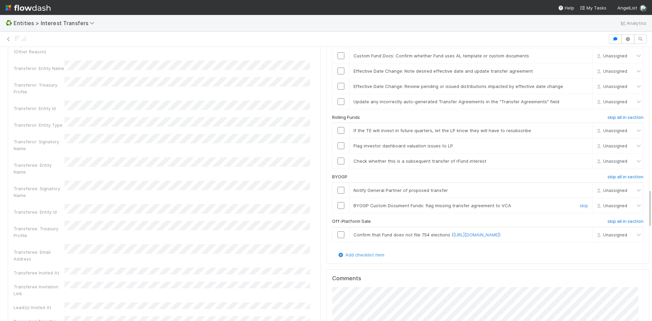
scroll to position [848, 0]
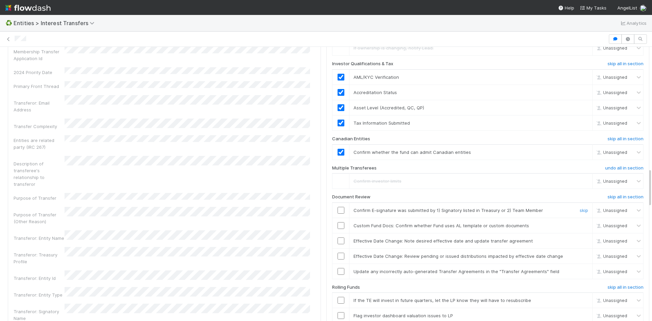
click at [337, 213] on input "checkbox" at bounding box center [340, 210] width 7 height 7
click at [337, 229] on input "checkbox" at bounding box center [340, 225] width 7 height 7
click at [337, 244] on input "checkbox" at bounding box center [340, 240] width 7 height 7
click at [337, 259] on input "checkbox" at bounding box center [340, 255] width 7 height 7
click at [337, 275] on input "checkbox" at bounding box center [340, 271] width 7 height 7
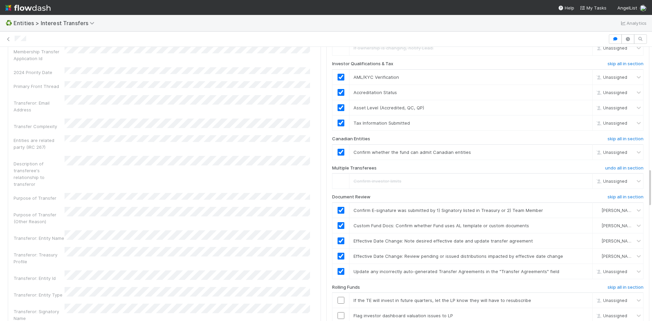
checkbox input "true"
drag, startPoint x: 574, startPoint y: 231, endPoint x: 568, endPoint y: 231, distance: 6.1
click at [579, 228] on link "skip" at bounding box center [583, 225] width 8 height 5
click at [579, 243] on link "skip" at bounding box center [583, 240] width 8 height 5
click at [537, 259] on span "Effective Date Change: Review pending or issued distributions impacted by effec…" at bounding box center [457, 255] width 209 height 5
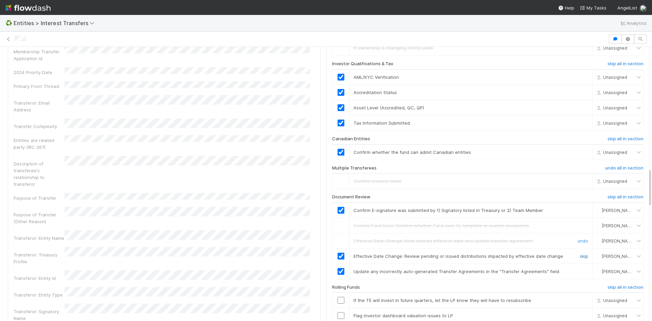
click at [579, 259] on link "skip" at bounding box center [583, 255] width 8 height 5
click at [579, 274] on link "skip" at bounding box center [583, 270] width 8 height 5
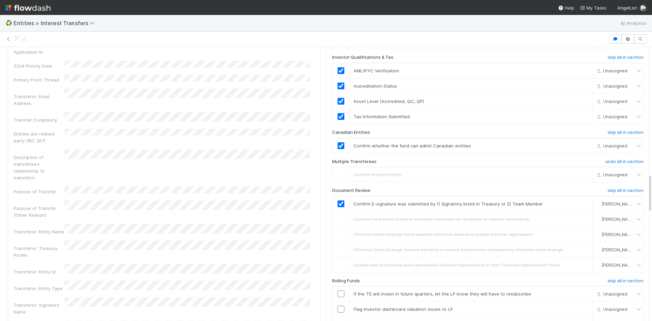
scroll to position [916, 0]
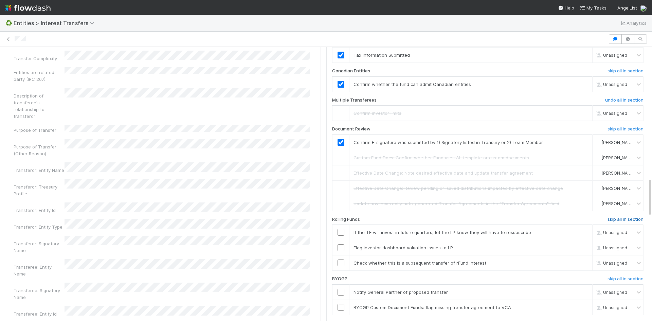
click at [626, 222] on h6 "skip all in section" at bounding box center [625, 218] width 36 height 5
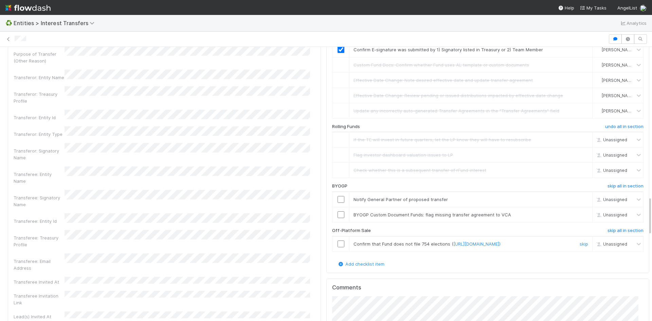
scroll to position [1052, 0]
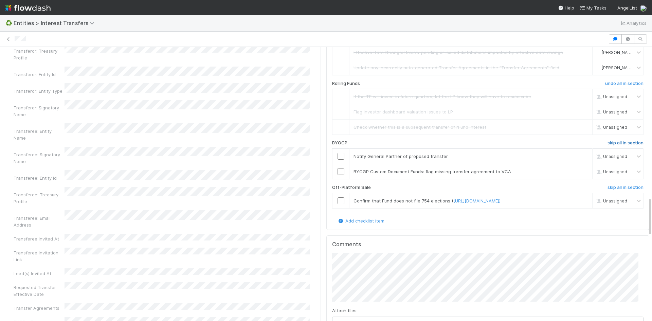
click at [610, 146] on h6 "skip all in section" at bounding box center [625, 142] width 36 height 5
click at [619, 190] on h6 "skip all in section" at bounding box center [625, 187] width 36 height 5
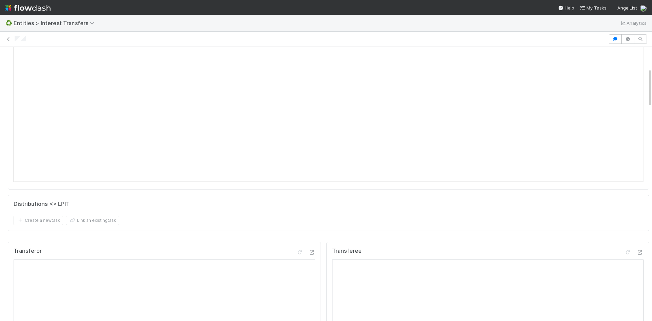
scroll to position [0, 0]
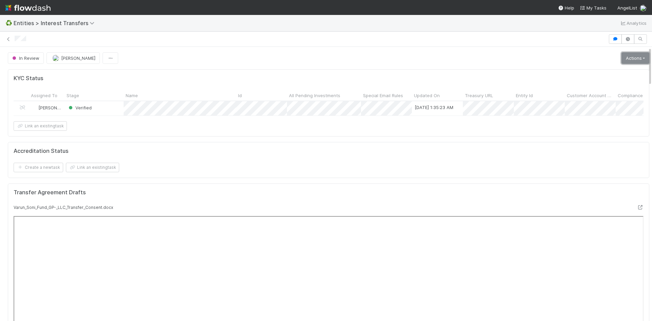
click at [625, 56] on link "Actions" at bounding box center [635, 58] width 28 height 12
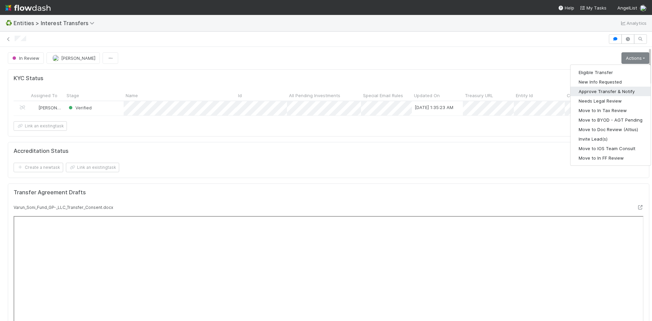
click at [615, 89] on button "Approve Transfer & Notify" at bounding box center [610, 92] width 80 height 10
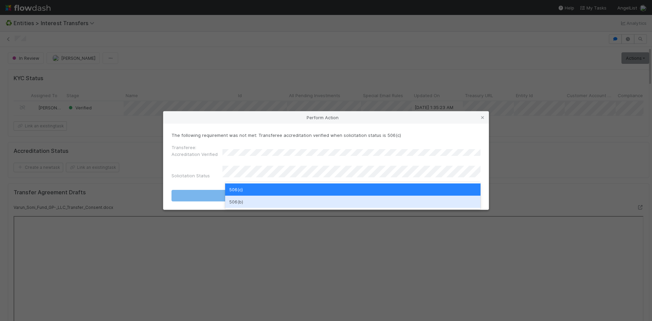
click at [343, 203] on div "506(b)" at bounding box center [352, 201] width 255 height 12
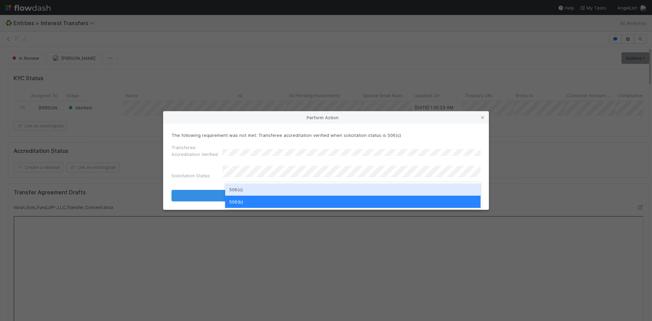
click at [353, 187] on div "506(c)" at bounding box center [352, 189] width 255 height 12
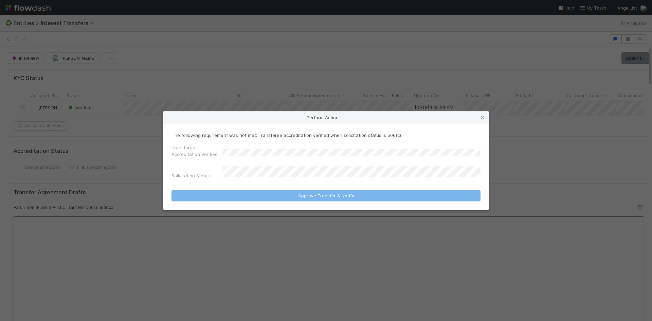
drag, startPoint x: 286, startPoint y: 51, endPoint x: 285, endPoint y: 54, distance: 3.9
click at [286, 51] on div "Perform Action The following requirement was not met: Transferee accreditation …" at bounding box center [326, 160] width 652 height 321
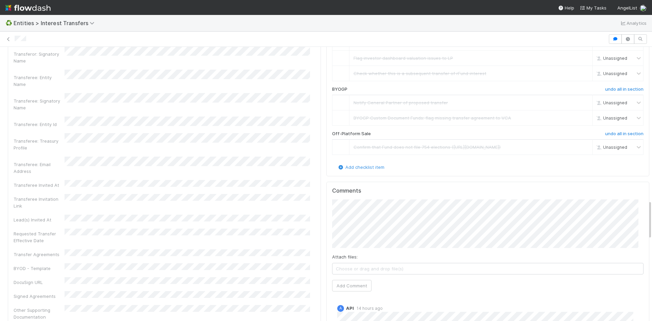
scroll to position [1154, 0]
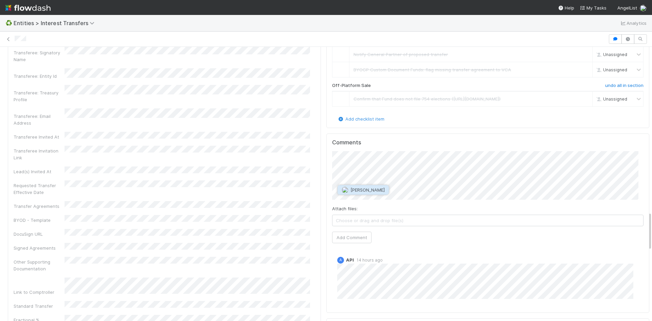
click at [369, 190] on span "[PERSON_NAME]" at bounding box center [367, 189] width 34 height 5
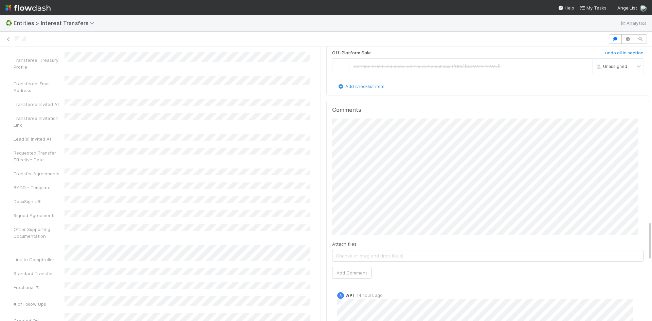
scroll to position [1222, 0]
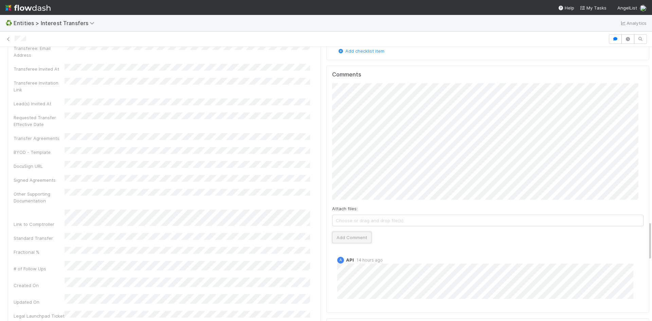
click at [349, 243] on button "Add Comment" at bounding box center [351, 237] width 39 height 12
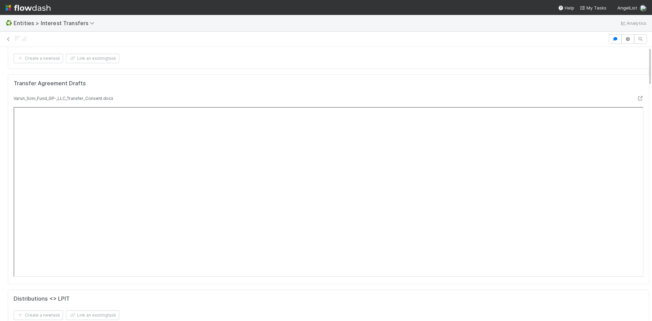
scroll to position [0, 0]
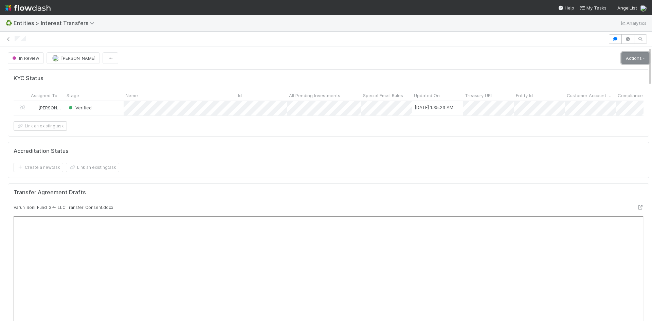
click at [624, 59] on link "Actions" at bounding box center [635, 58] width 28 height 12
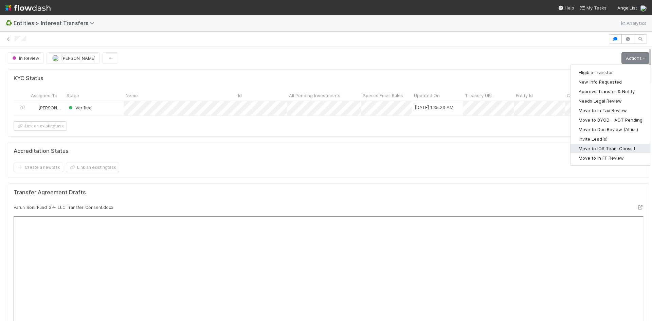
click at [604, 149] on button "Move to IOS Team Consult" at bounding box center [610, 149] width 80 height 10
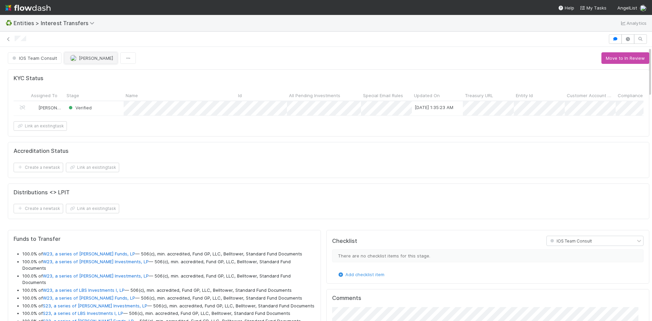
click at [86, 60] on span "[PERSON_NAME]" at bounding box center [96, 57] width 34 height 5
click at [96, 73] on span "[PERSON_NAME]" at bounding box center [91, 74] width 34 height 5
click at [7, 37] on icon at bounding box center [8, 39] width 7 height 4
